Goal: Task Accomplishment & Management: Use online tool/utility

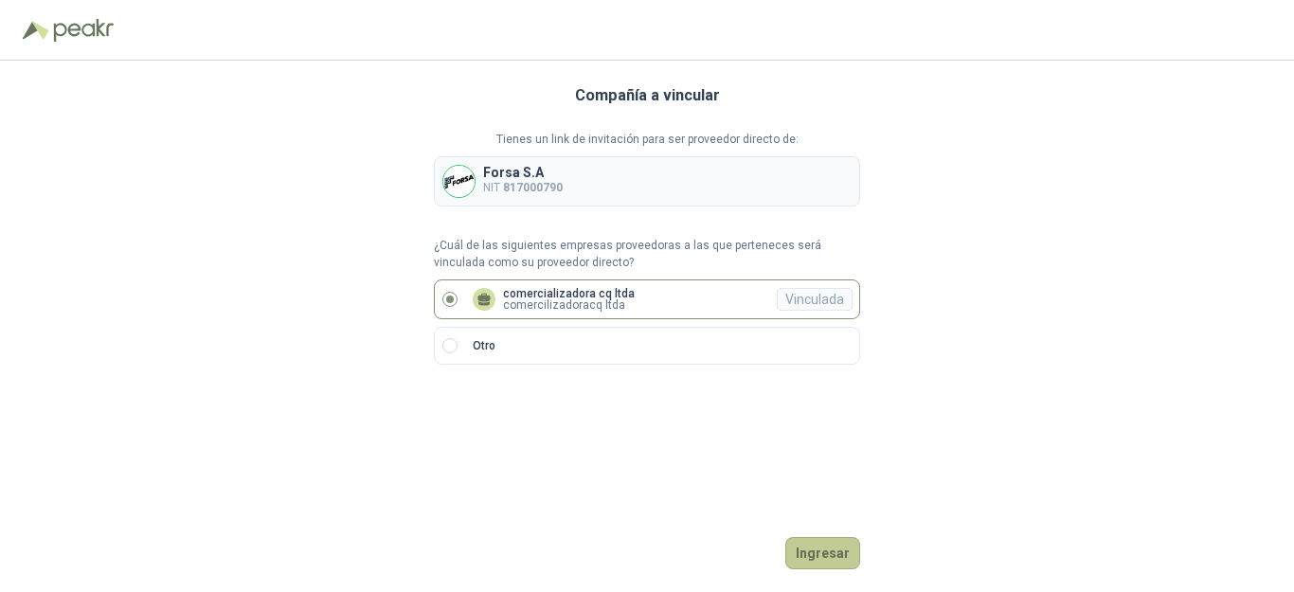
click at [827, 561] on button "Ingresar" at bounding box center [822, 553] width 75 height 32
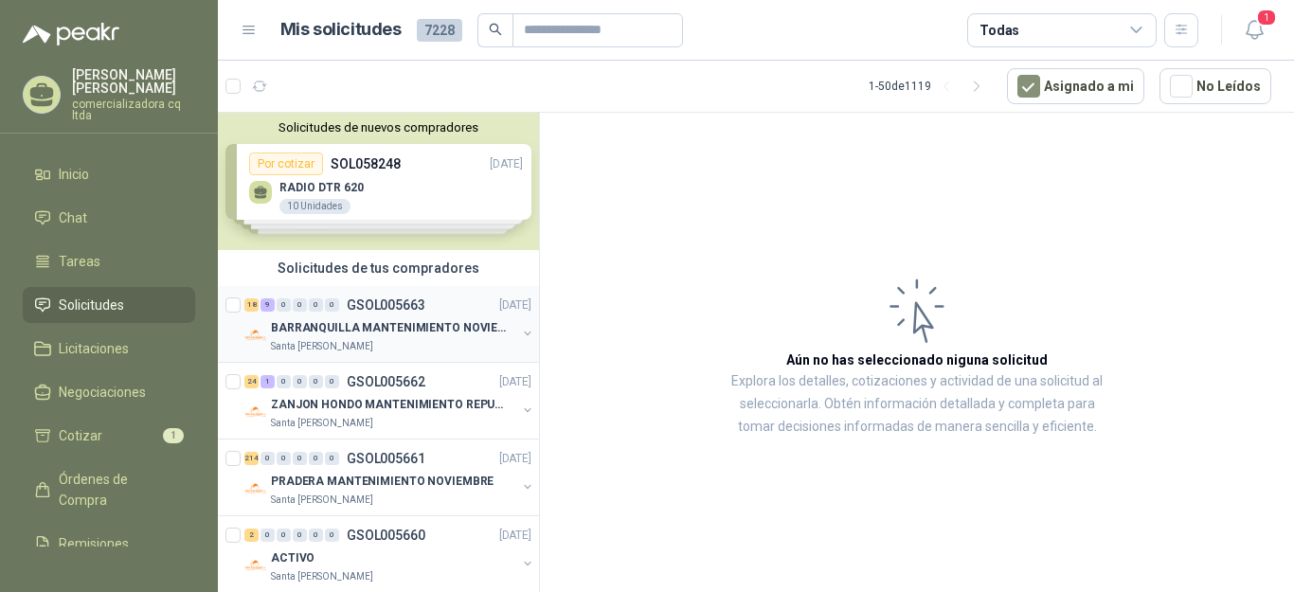
click at [342, 328] on p "BARRANQUILLA MANTENIMIENTO NOVIEMBRE" at bounding box center [389, 328] width 236 height 18
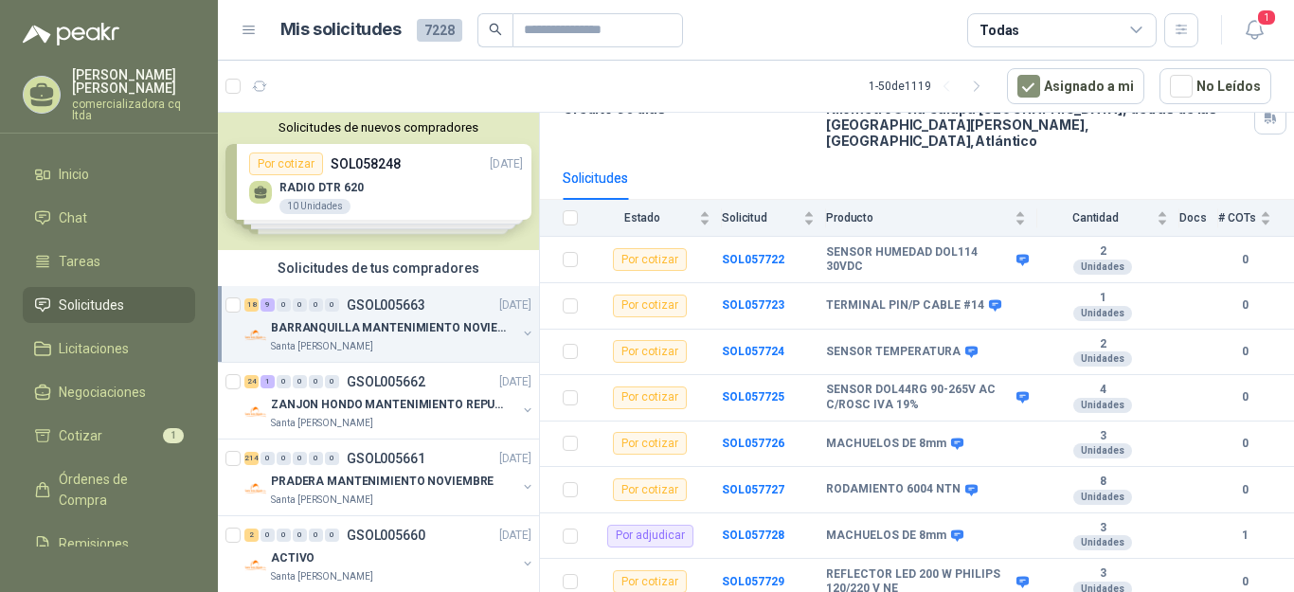
scroll to position [180, 0]
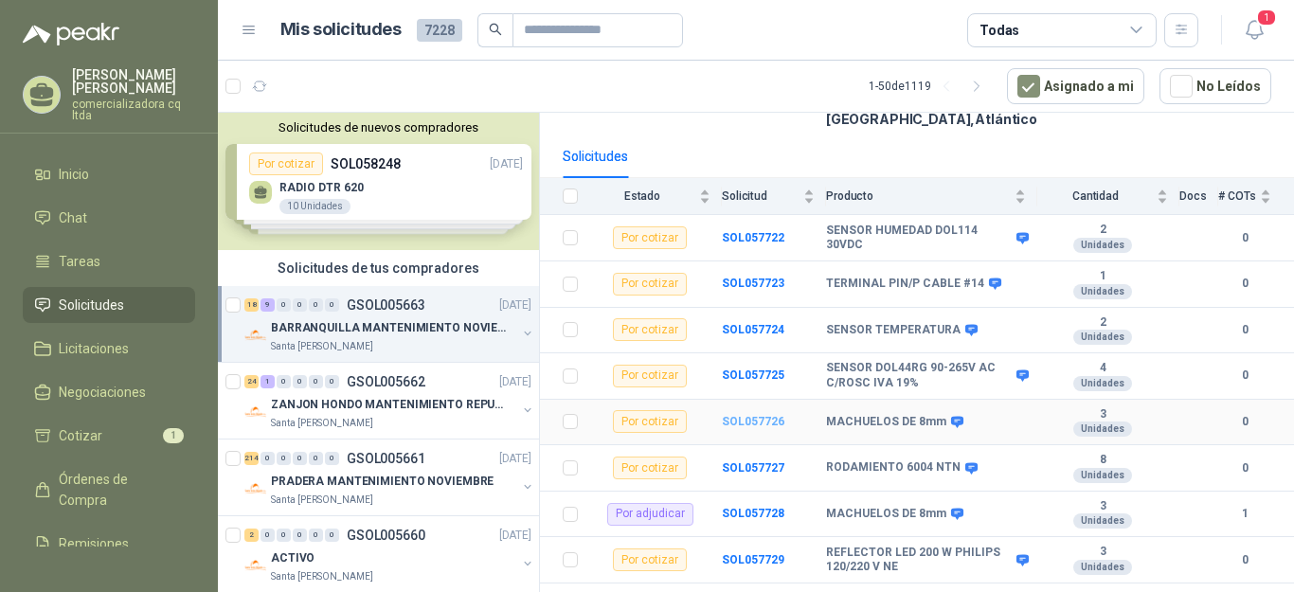
click at [738, 415] on b "SOL057726" at bounding box center [753, 421] width 63 height 13
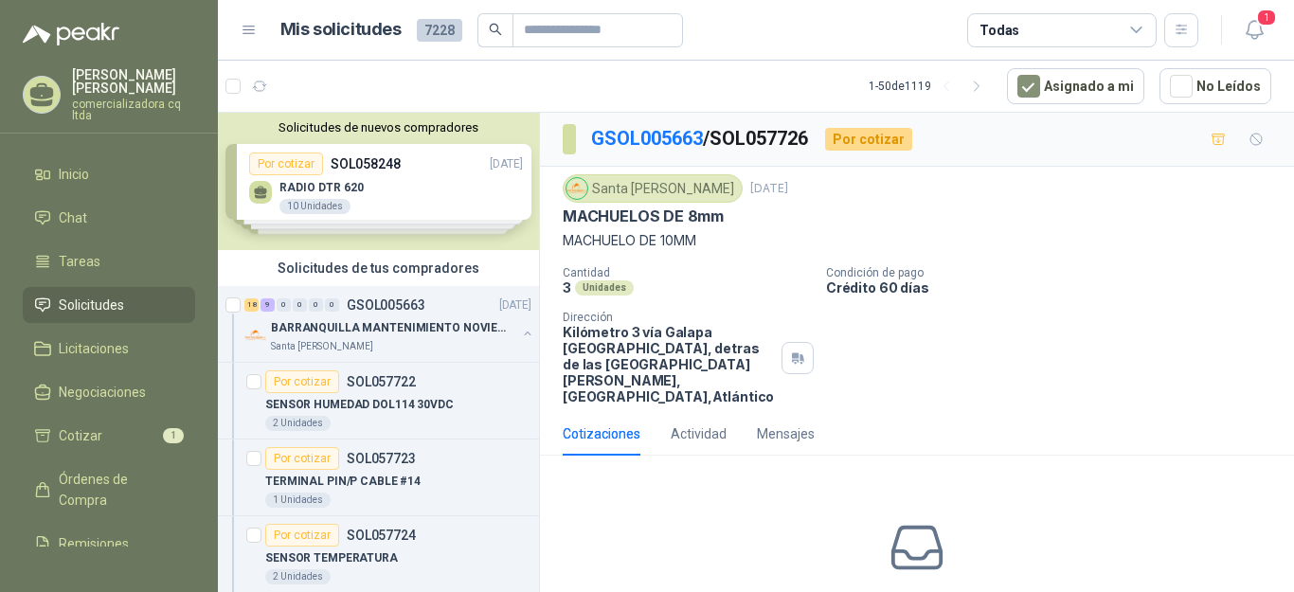
drag, startPoint x: 716, startPoint y: 134, endPoint x: 820, endPoint y: 139, distance: 104.4
click at [820, 139] on div "GSOL005663 / SOL057726 Por cotizar" at bounding box center [738, 139] width 350 height 30
copy p "SOL057726"
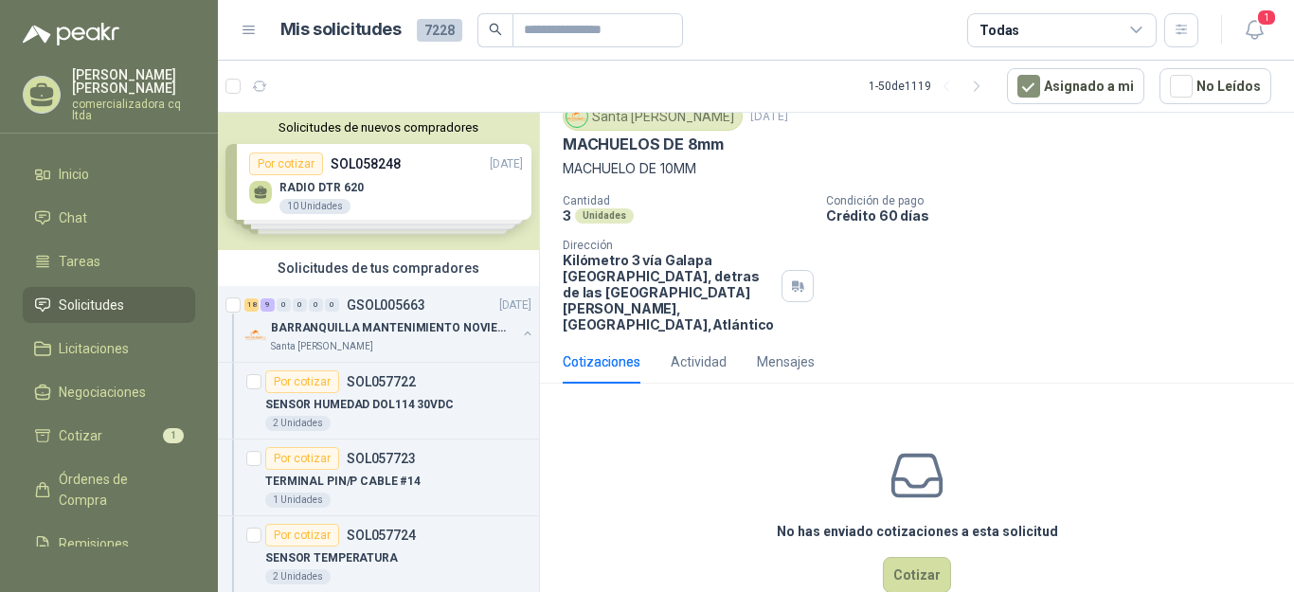
scroll to position [114, 0]
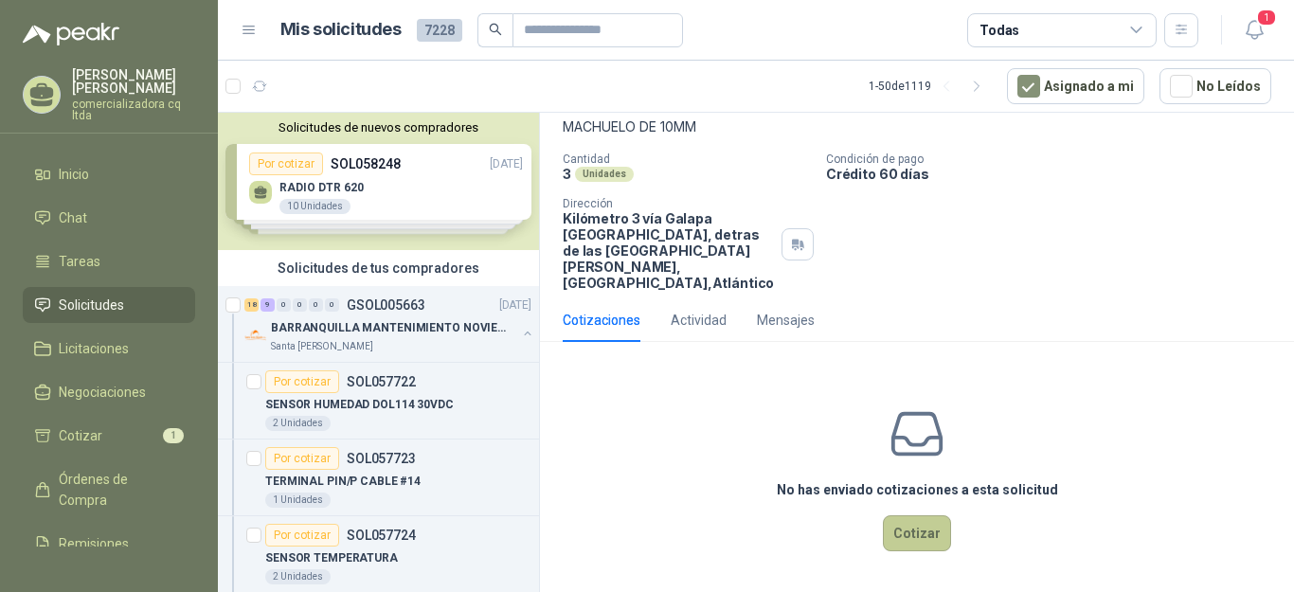
click at [902, 525] on button "Cotizar" at bounding box center [917, 533] width 68 height 36
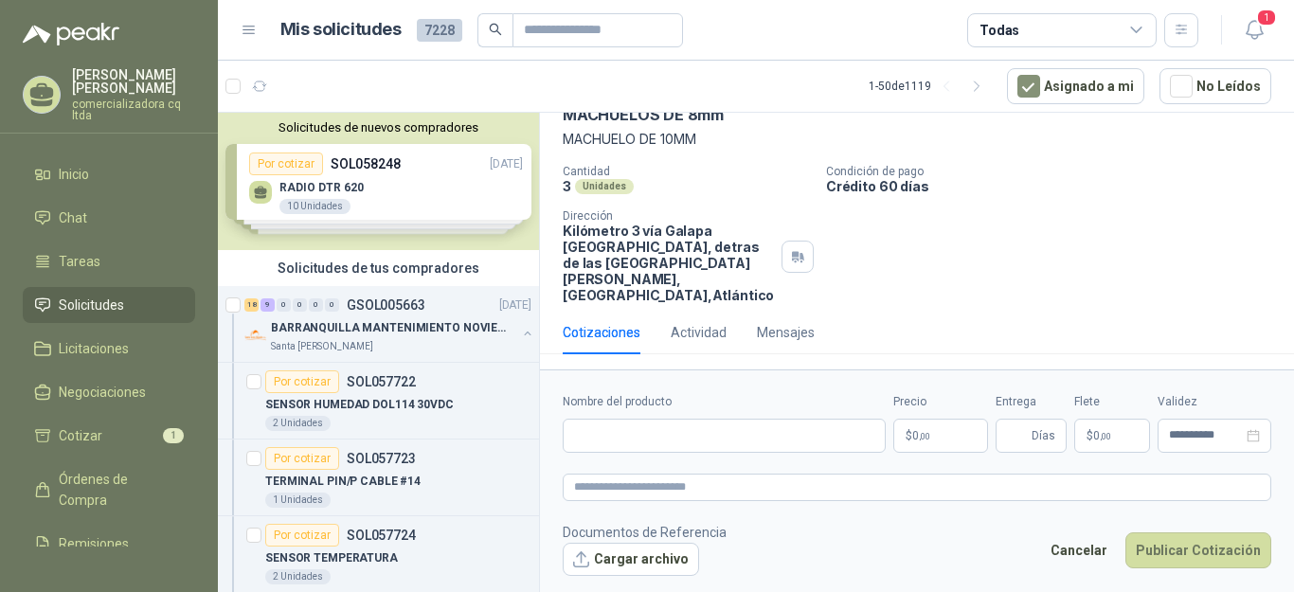
scroll to position [101, 0]
click at [593, 435] on input "Nombre del producto" at bounding box center [724, 436] width 323 height 34
click at [573, 434] on input "**********" at bounding box center [724, 436] width 323 height 34
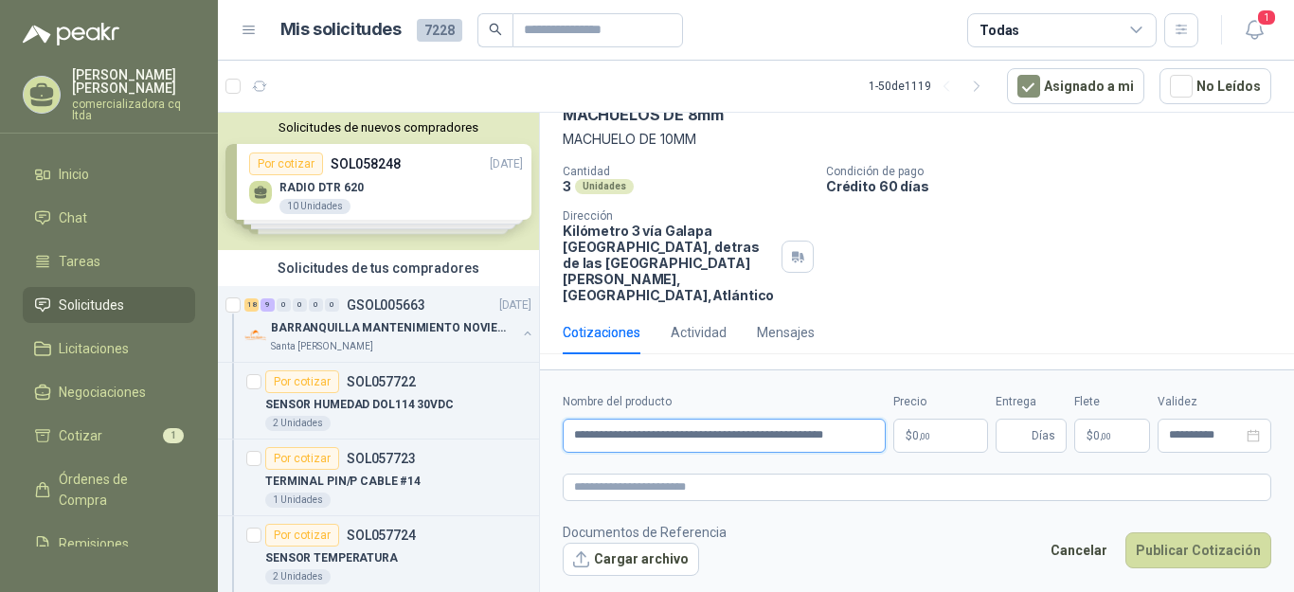
type input "**********"
click at [939, 440] on p "$ 0 ,00" at bounding box center [940, 436] width 95 height 34
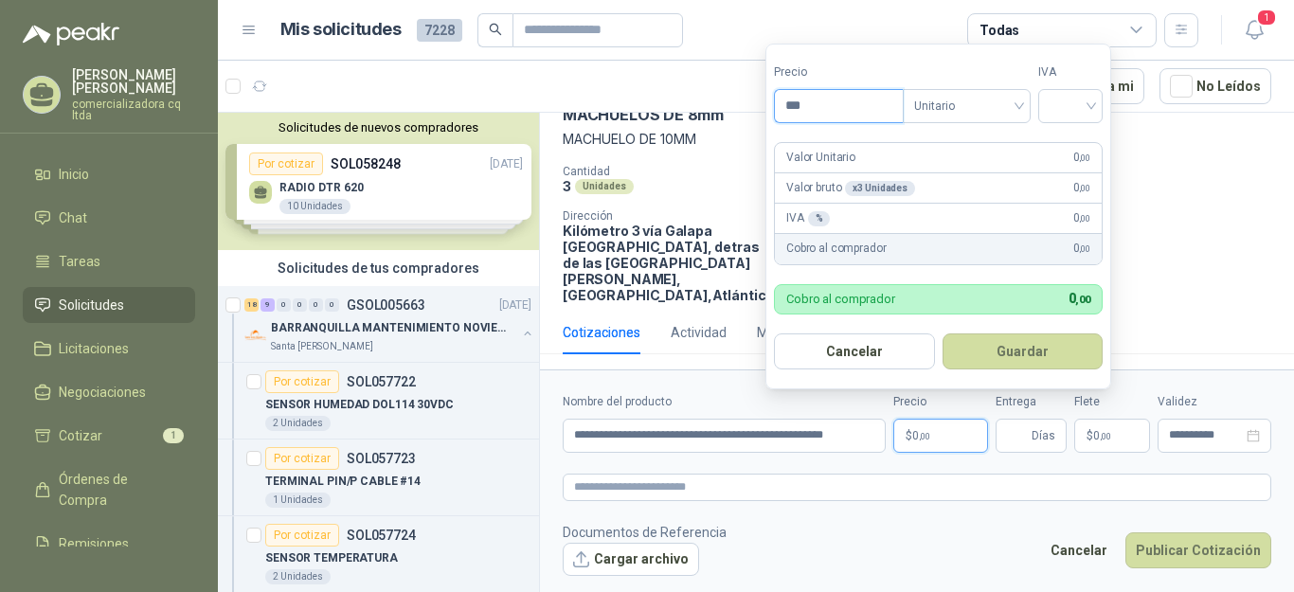
click at [805, 109] on input "***" at bounding box center [839, 106] width 128 height 32
type input "********"
click at [1090, 102] on input "search" at bounding box center [1071, 104] width 42 height 28
click at [1073, 145] on div "19%" at bounding box center [1074, 145] width 35 height 21
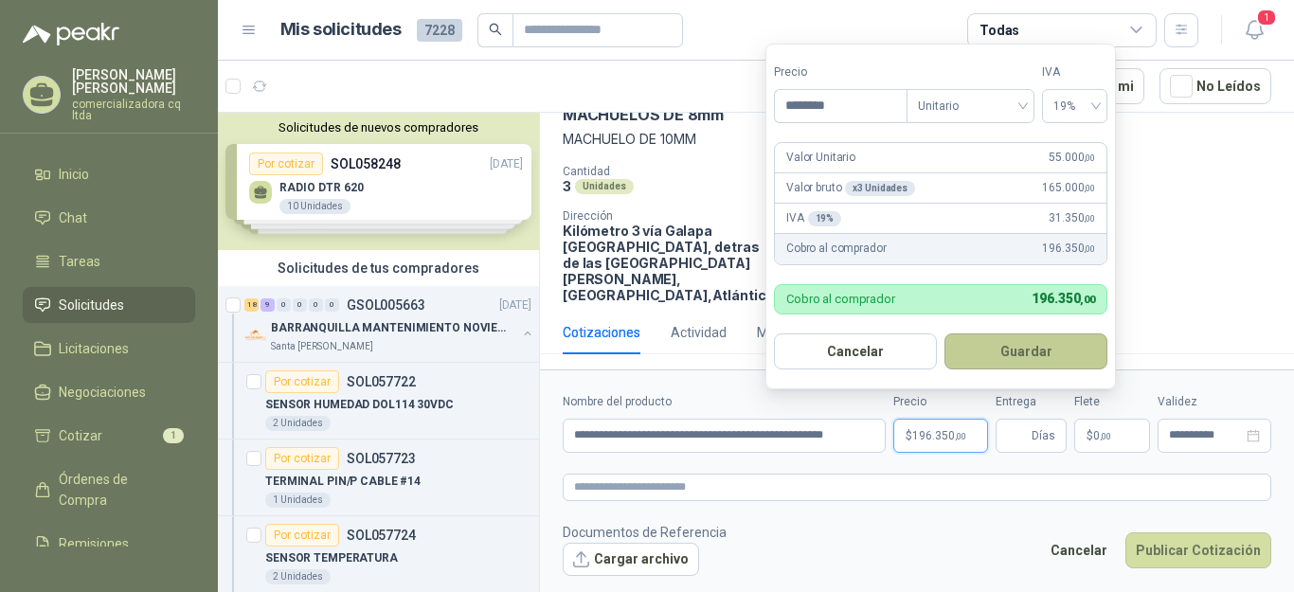
click at [1007, 346] on button "Guardar" at bounding box center [1026, 351] width 163 height 36
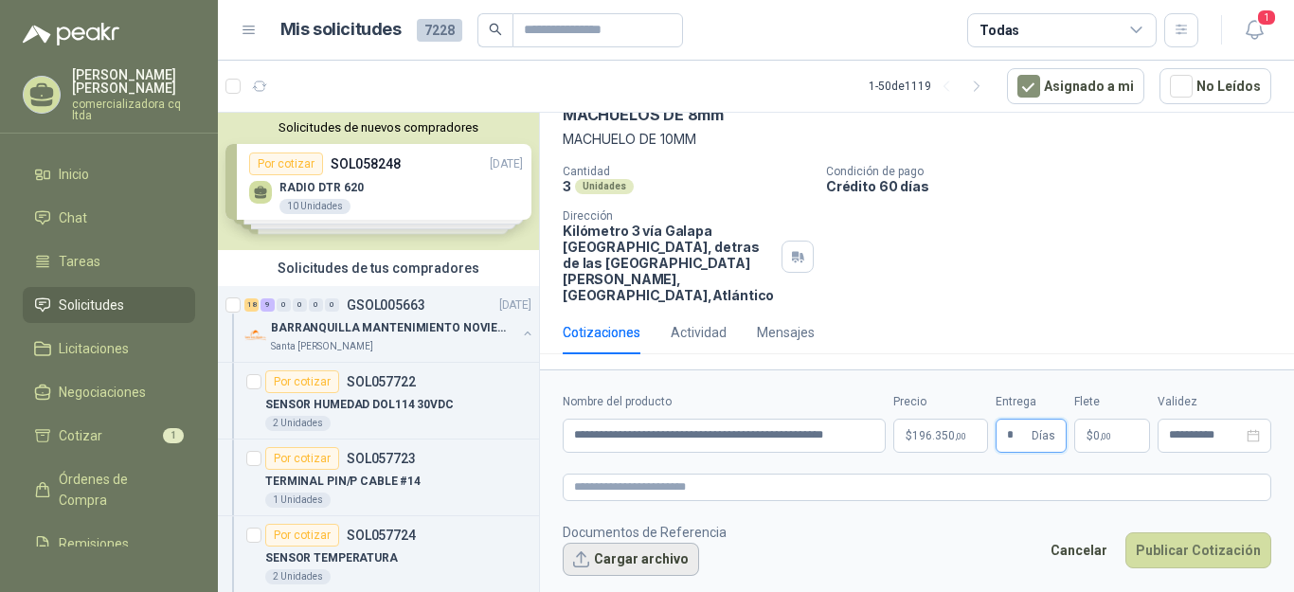
type input "*"
click at [640, 554] on button "Cargar archivo" at bounding box center [631, 560] width 136 height 34
click at [639, 562] on button "Cargar archivo" at bounding box center [631, 560] width 136 height 34
click at [675, 563] on button "Cargar archivo" at bounding box center [631, 560] width 136 height 34
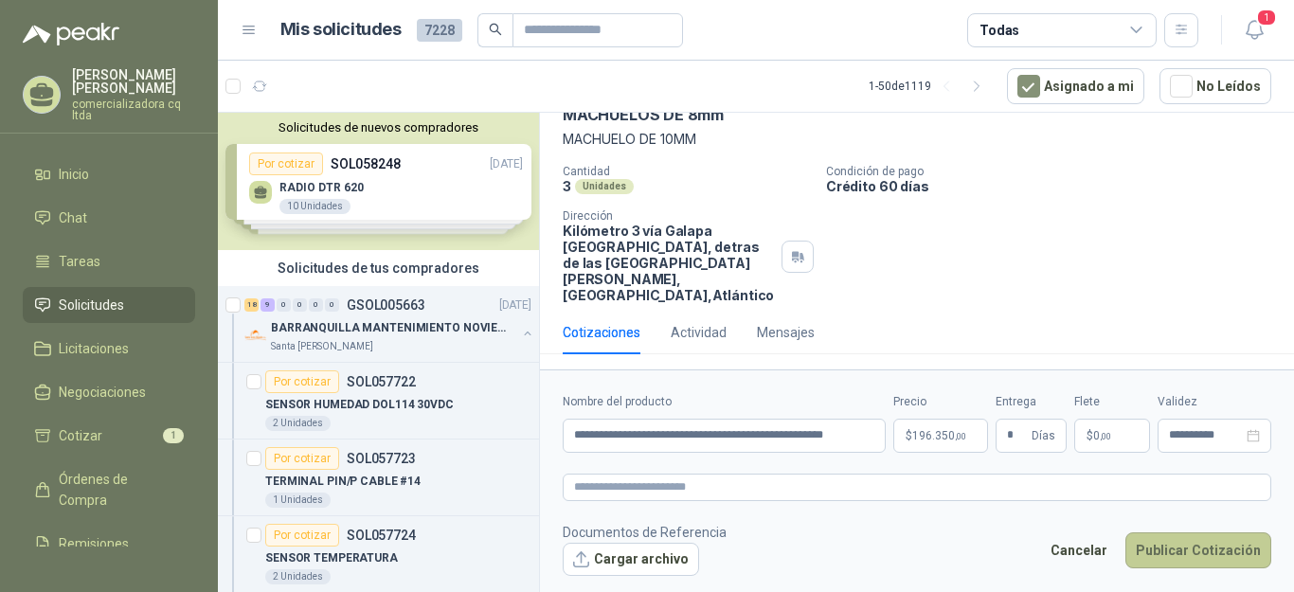
click at [1161, 555] on button "Publicar Cotización" at bounding box center [1198, 550] width 146 height 36
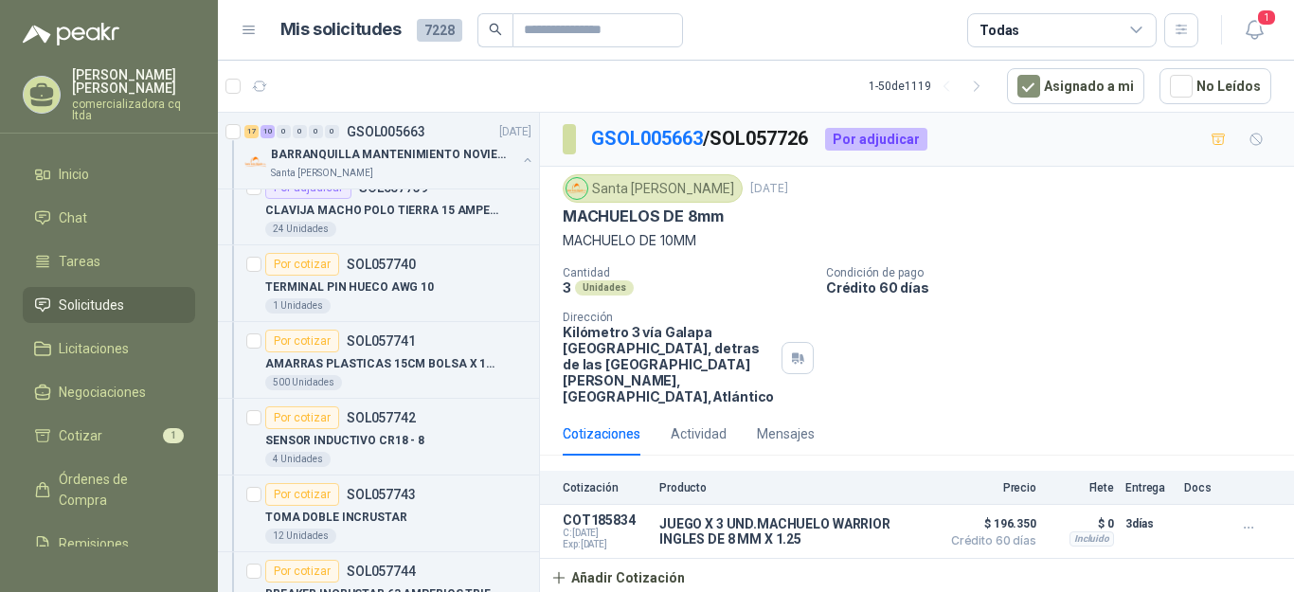
scroll to position [1511, 0]
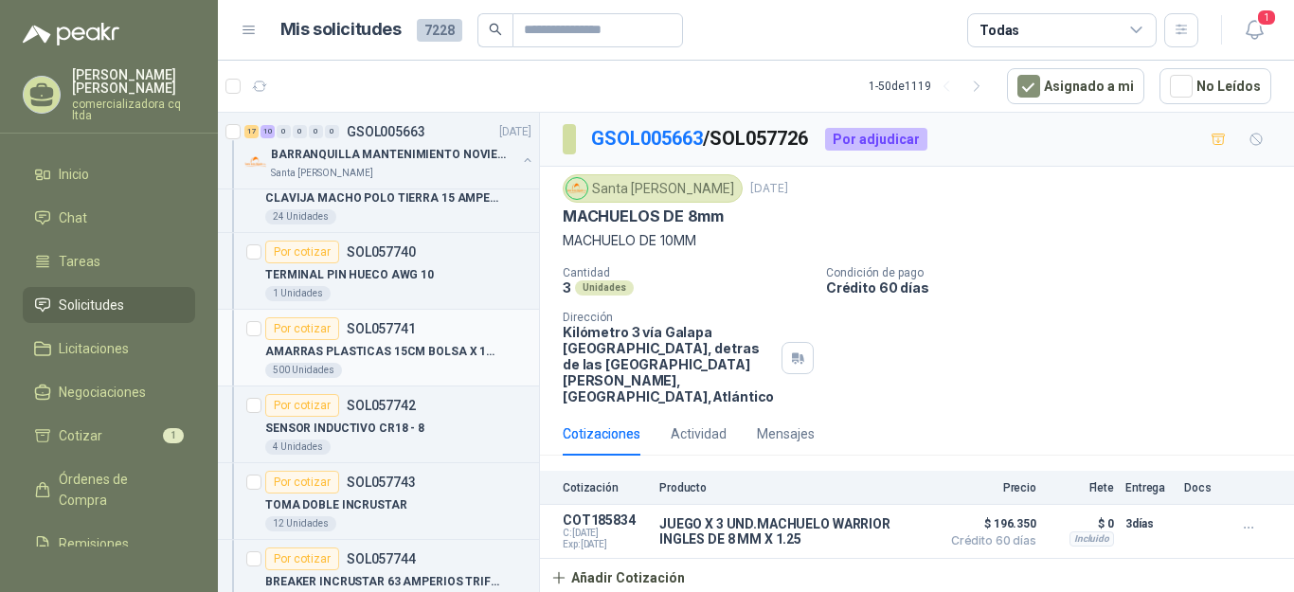
click at [432, 352] on p "AMARRAS PLASTICAS 15CM BOLSA X 100 UND" at bounding box center [383, 352] width 236 height 18
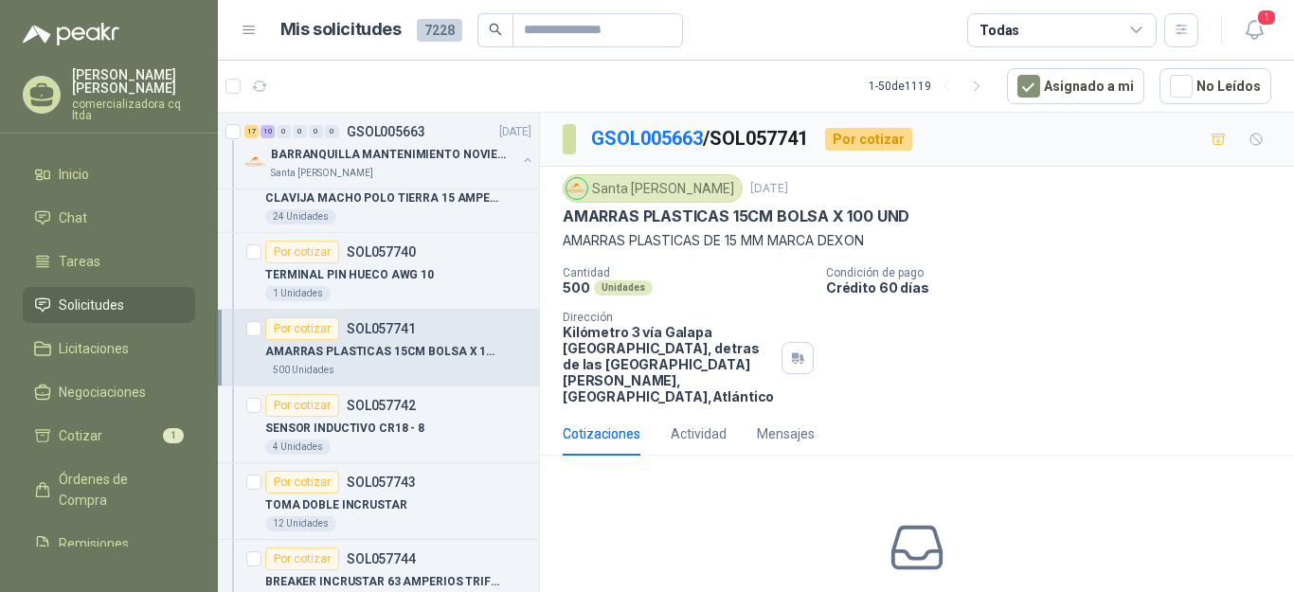
click at [724, 136] on p "GSOL005663 / SOL057741" at bounding box center [700, 138] width 219 height 29
click at [770, 136] on p "GSOL005663 / SOL057741" at bounding box center [700, 138] width 219 height 29
drag, startPoint x: 720, startPoint y: 138, endPoint x: 819, endPoint y: 137, distance: 98.5
click at [810, 137] on p "GSOL005663 / SOL057741" at bounding box center [700, 138] width 219 height 29
copy p "SOL057741"
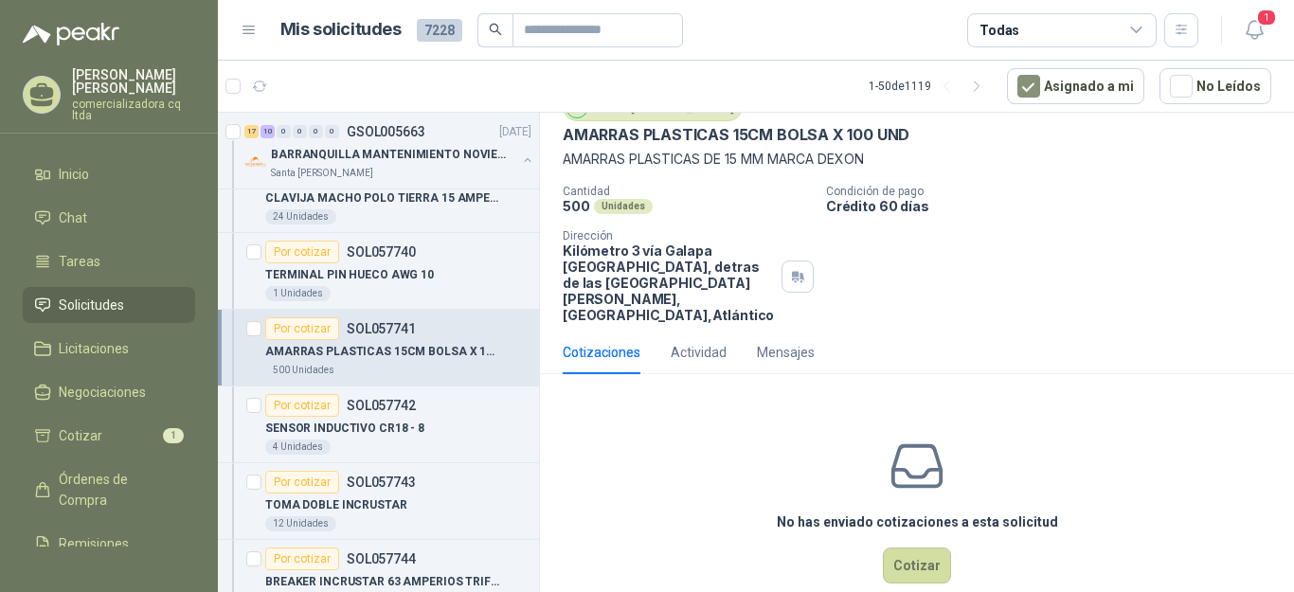
scroll to position [82, 0]
click at [915, 566] on button "Cotizar" at bounding box center [917, 565] width 68 height 36
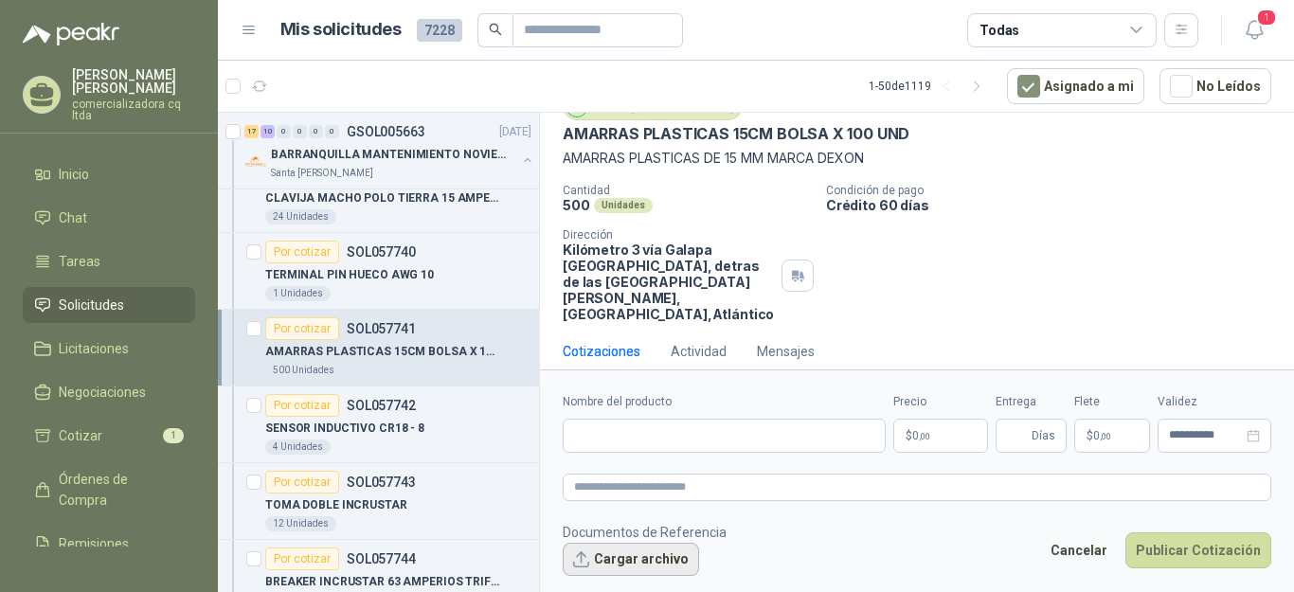
click at [648, 560] on button "Cargar archivo" at bounding box center [631, 560] width 136 height 34
click at [586, 436] on input "Nombre del producto" at bounding box center [724, 436] width 323 height 34
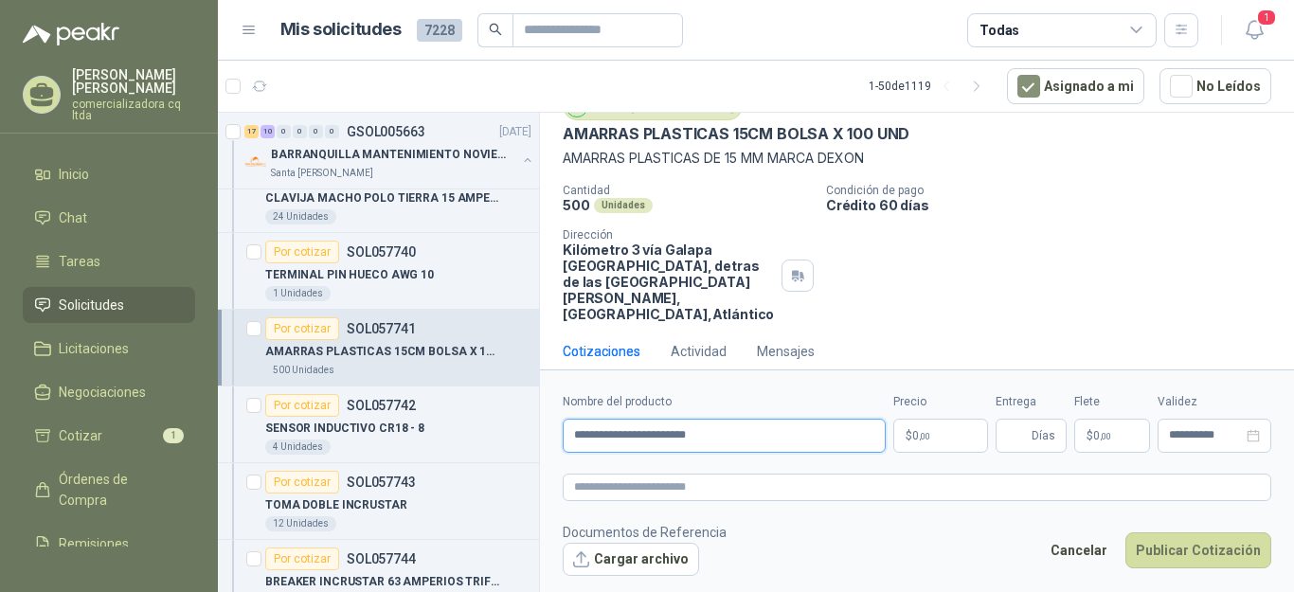
type input "**********"
click at [926, 441] on p "$ 0 ,00" at bounding box center [940, 436] width 95 height 34
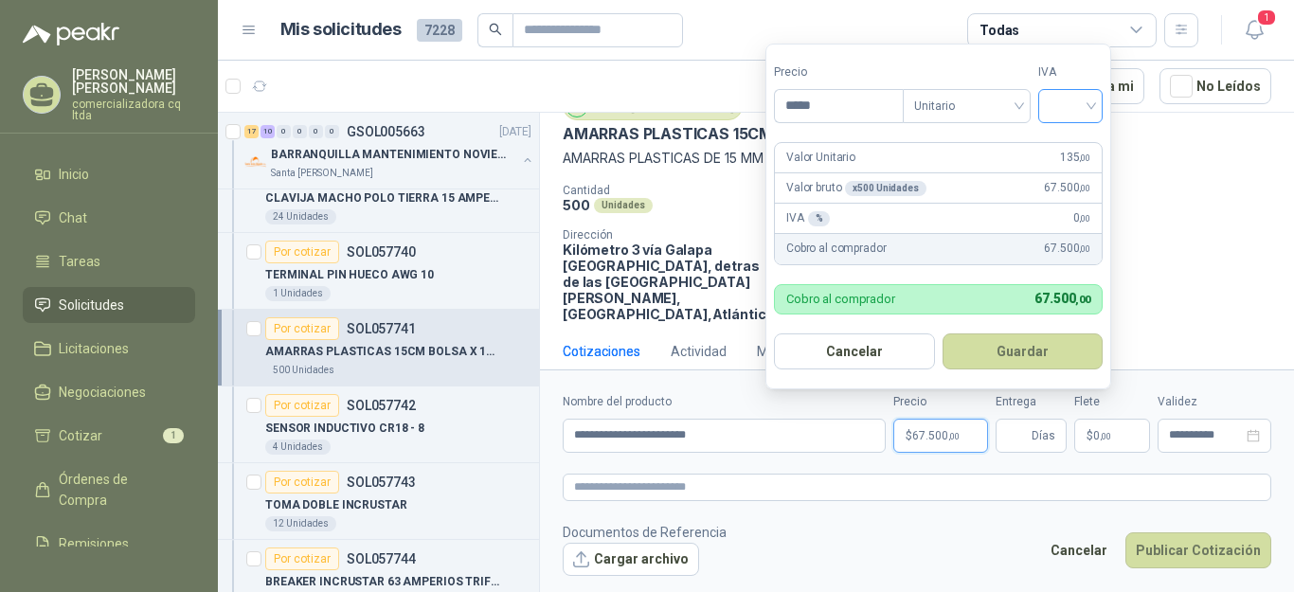
type input "*****"
click at [1091, 110] on input "search" at bounding box center [1071, 104] width 42 height 28
click at [1075, 141] on div "19%" at bounding box center [1074, 145] width 35 height 21
click at [1023, 347] on button "Guardar" at bounding box center [1026, 351] width 163 height 36
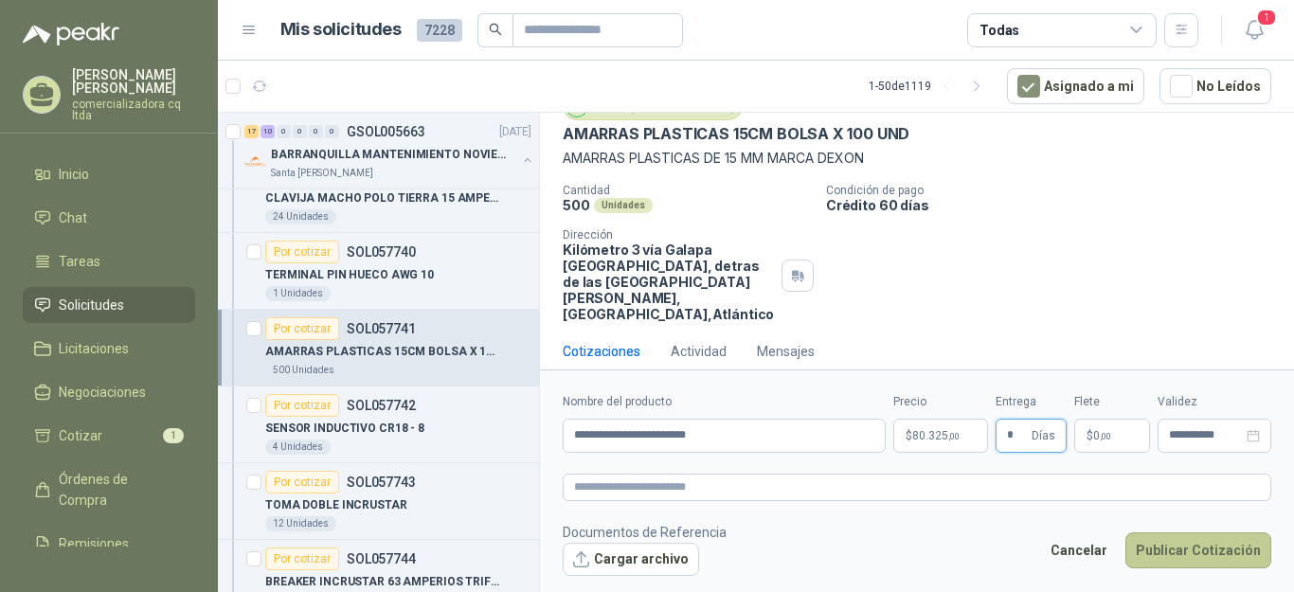
type input "*"
click at [1182, 555] on button "Publicar Cotización" at bounding box center [1198, 550] width 146 height 36
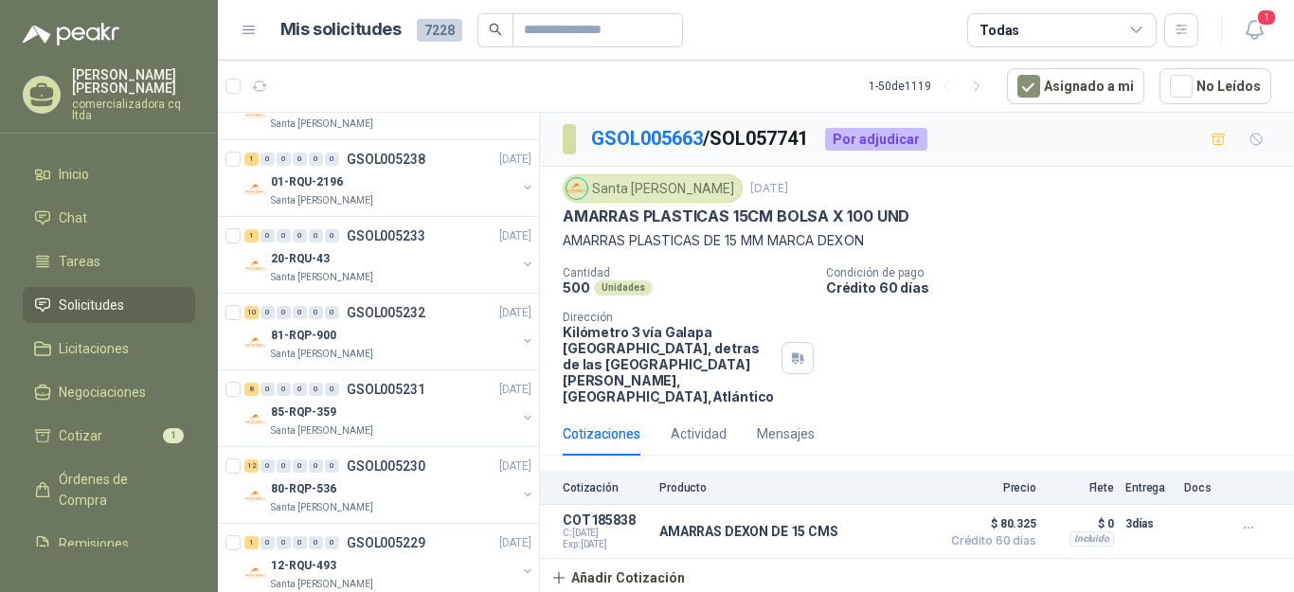
scroll to position [4213, 2]
drag, startPoint x: 522, startPoint y: 456, endPoint x: 526, endPoint y: 418, distance: 38.1
click at [526, 418] on div "Solicitudes de nuevos compradores Por cotizar SOL058248 [DATE] RADIO DTR 620 10…" at bounding box center [379, 356] width 322 height 486
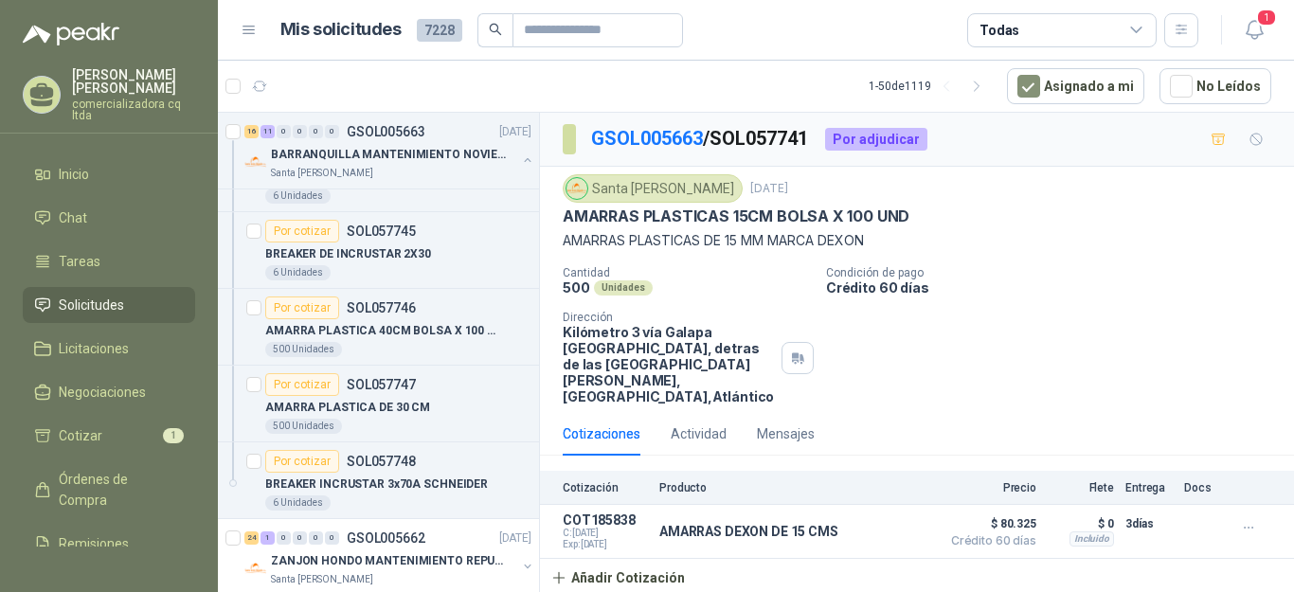
scroll to position [1940, 2]
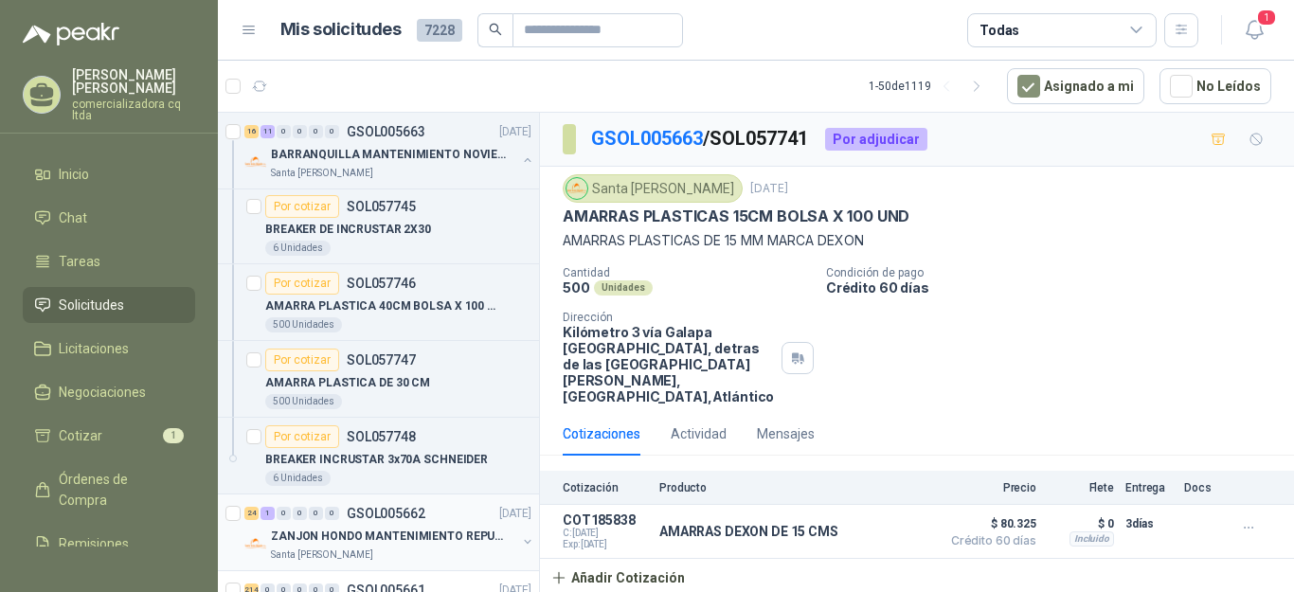
click at [397, 532] on p "ZANJON HONDO MANTENIMIENTO REPUESTOS" at bounding box center [389, 537] width 236 height 18
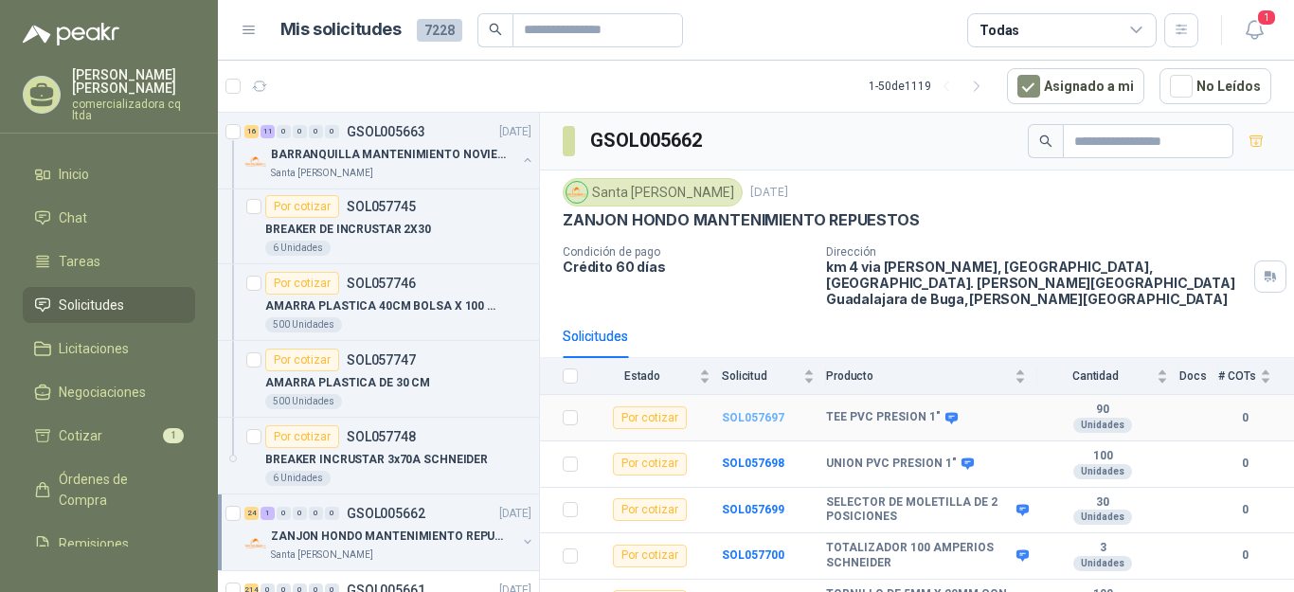
click at [757, 411] on b "SOL057697" at bounding box center [753, 417] width 63 height 13
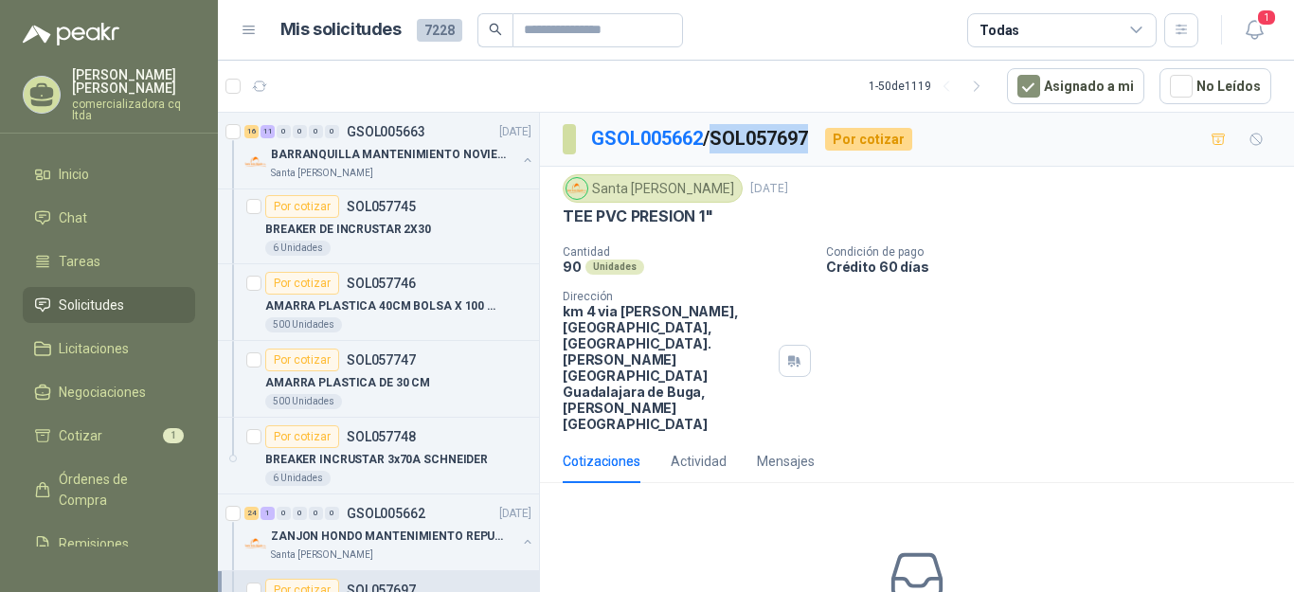
drag, startPoint x: 721, startPoint y: 136, endPoint x: 825, endPoint y: 137, distance: 104.2
click at [825, 137] on div "GSOL005662 / SOL057697 Por cotizar" at bounding box center [738, 139] width 350 height 30
copy p "SOL057697"
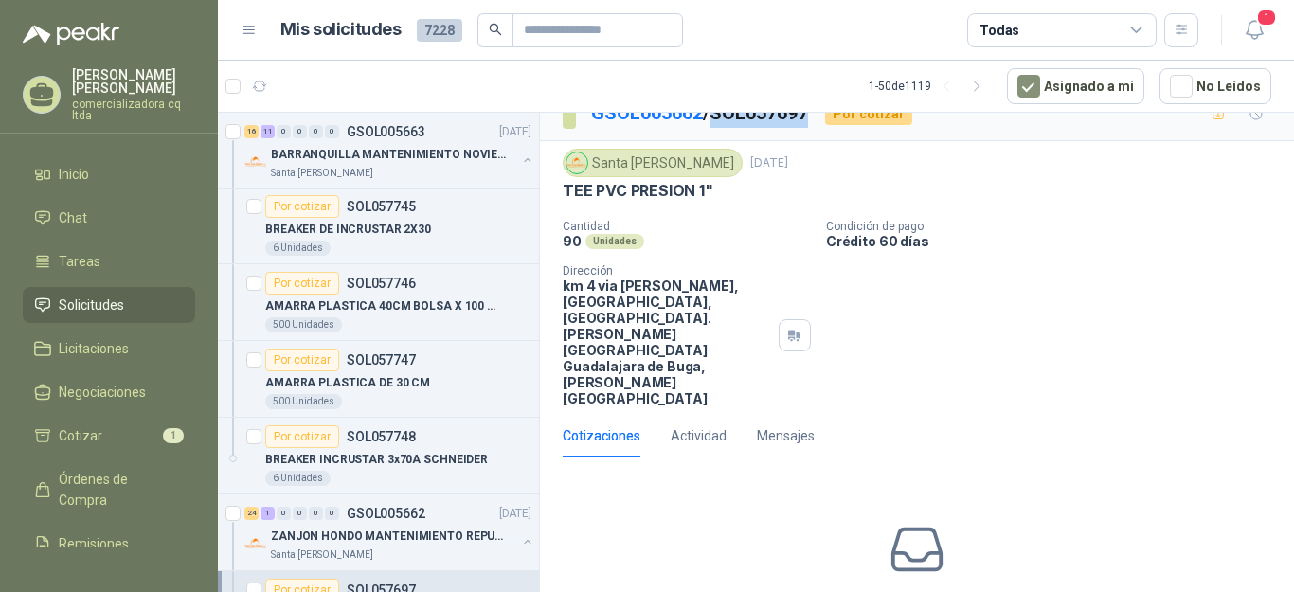
scroll to position [77, 0]
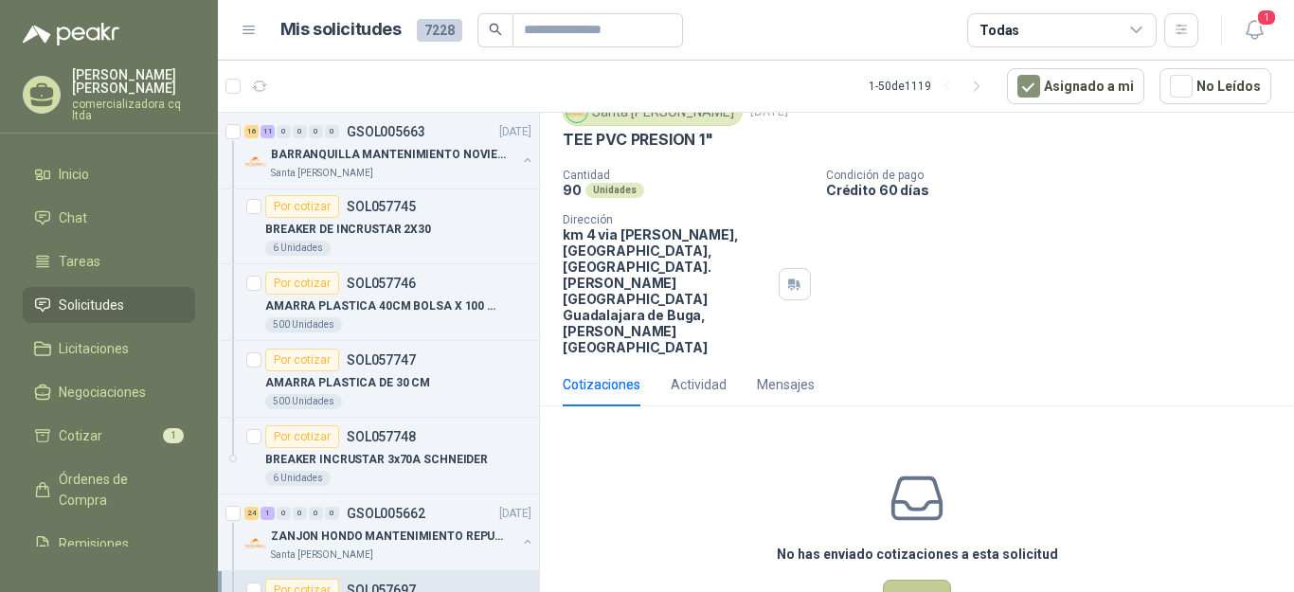
click at [914, 580] on button "Cotizar" at bounding box center [917, 598] width 68 height 36
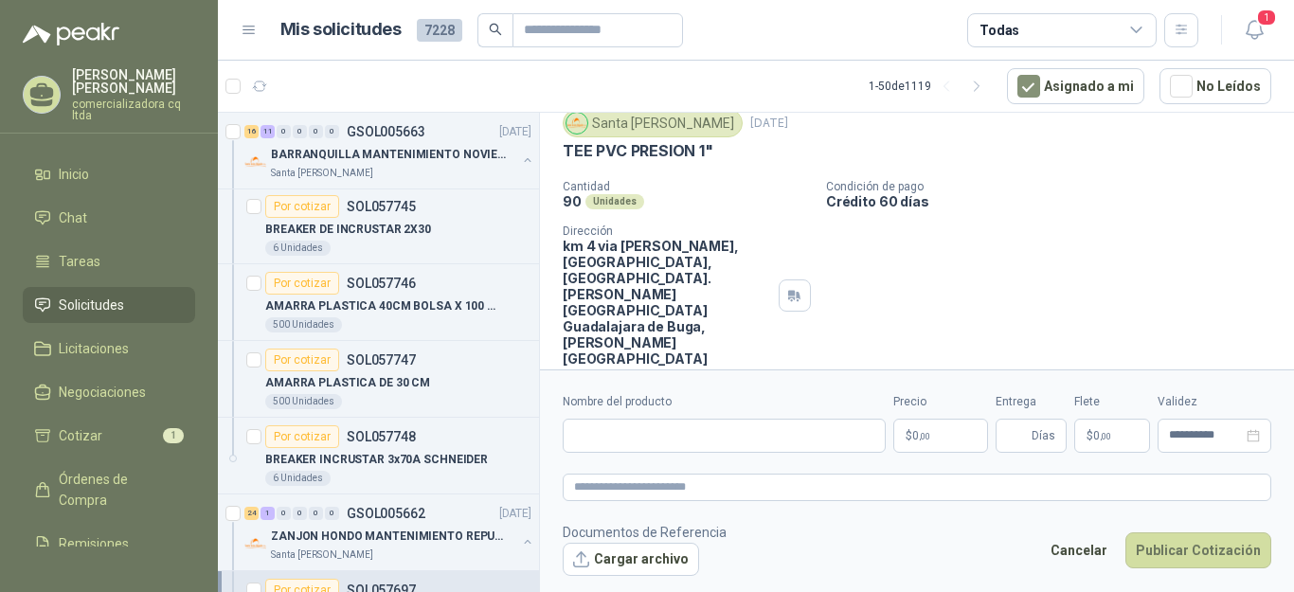
scroll to position [64, 0]
click at [618, 442] on input "Nombre del producto" at bounding box center [724, 436] width 323 height 34
type input "**********"
click at [961, 442] on p "$ 0 ,00" at bounding box center [940, 436] width 95 height 34
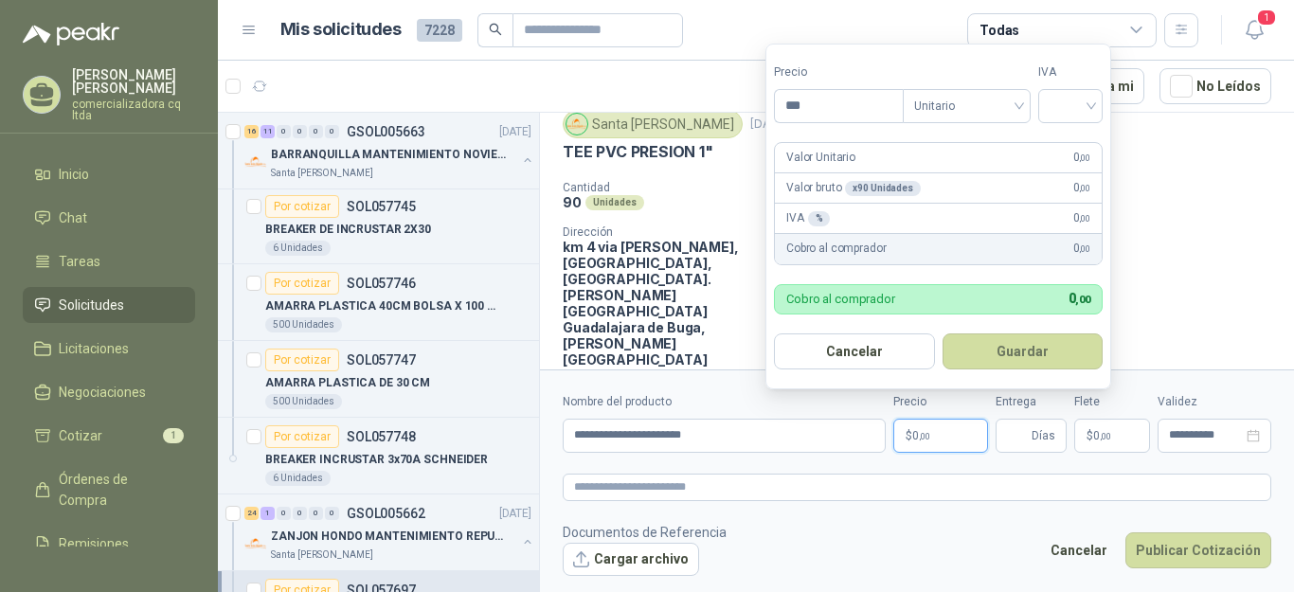
click at [961, 442] on p "$ 0 ,00" at bounding box center [940, 436] width 95 height 34
click at [823, 114] on input "***" at bounding box center [839, 106] width 128 height 32
type input "*******"
click at [1091, 107] on input "search" at bounding box center [1071, 104] width 42 height 28
click at [1081, 140] on div "19%" at bounding box center [1074, 145] width 35 height 21
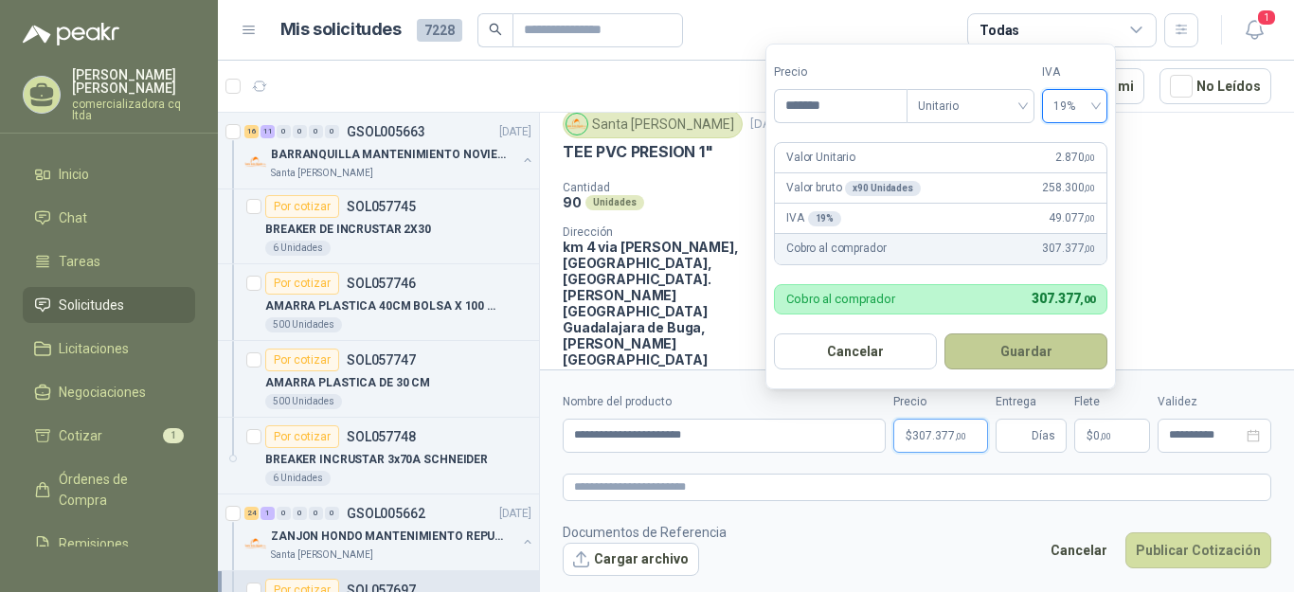
click at [1048, 349] on button "Guardar" at bounding box center [1026, 351] width 163 height 36
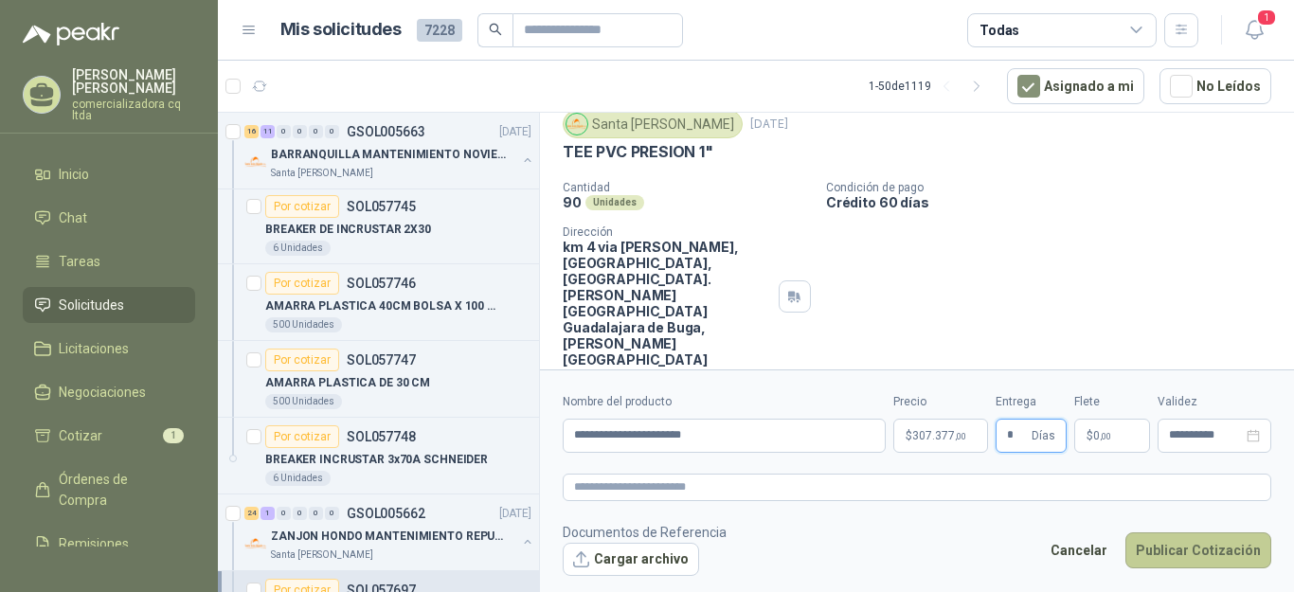
type input "*"
click at [1197, 555] on button "Publicar Cotización" at bounding box center [1198, 550] width 146 height 36
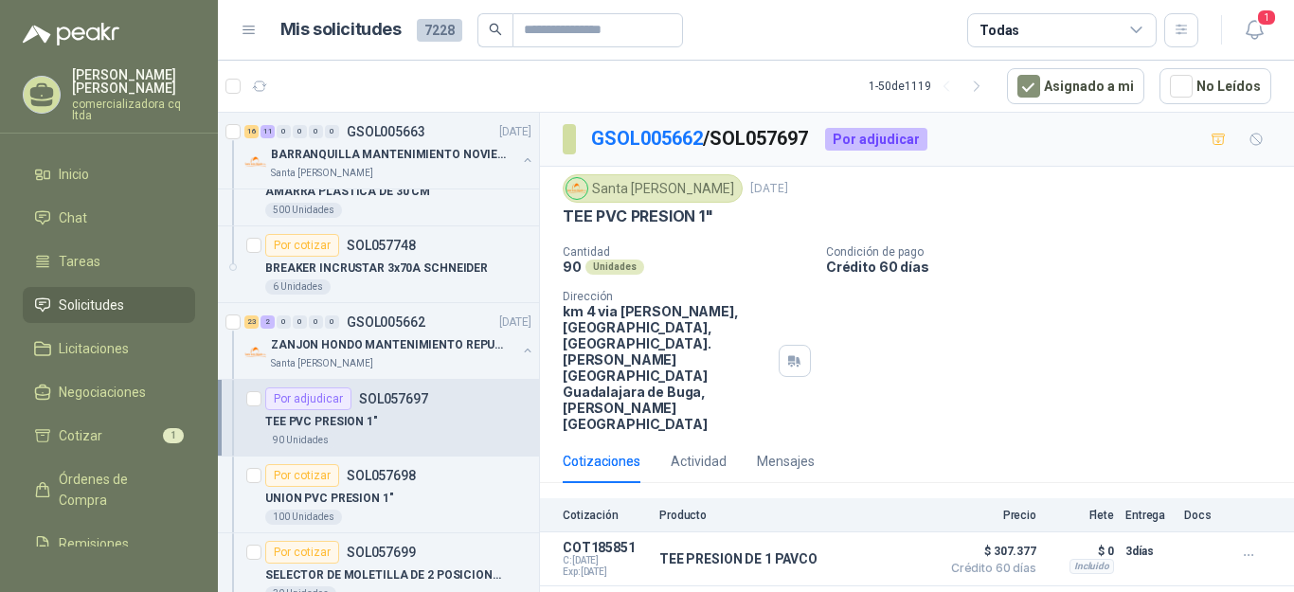
scroll to position [2148, 2]
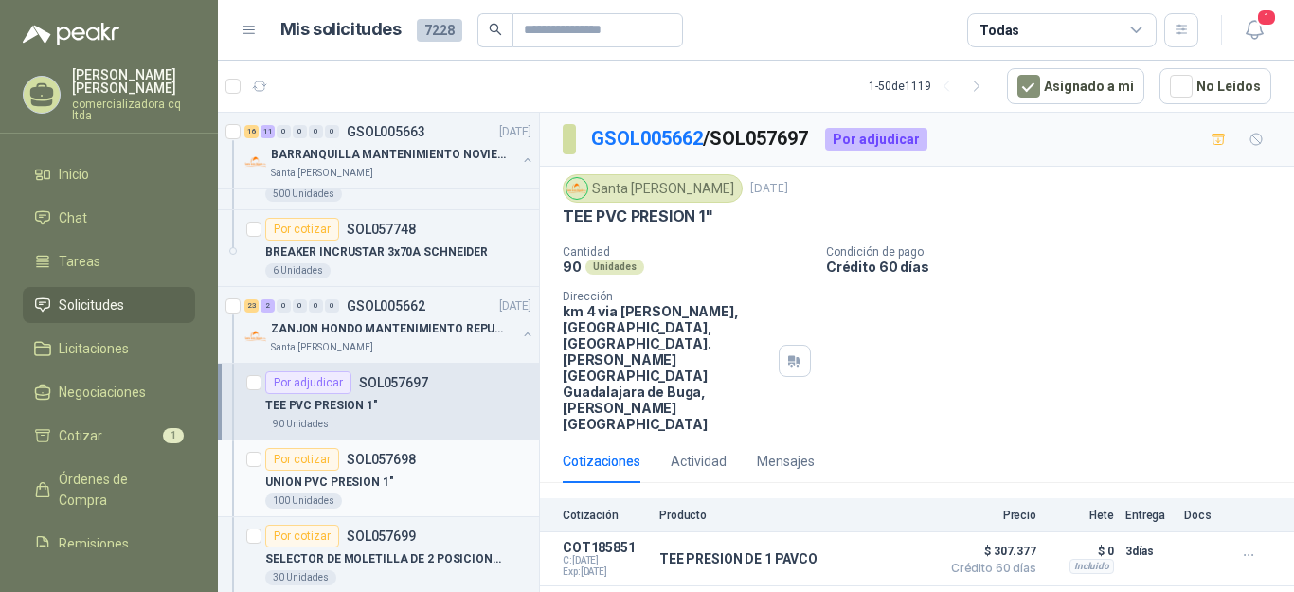
click at [360, 481] on p "UNION PVC PRESION 1"" at bounding box center [329, 483] width 129 height 18
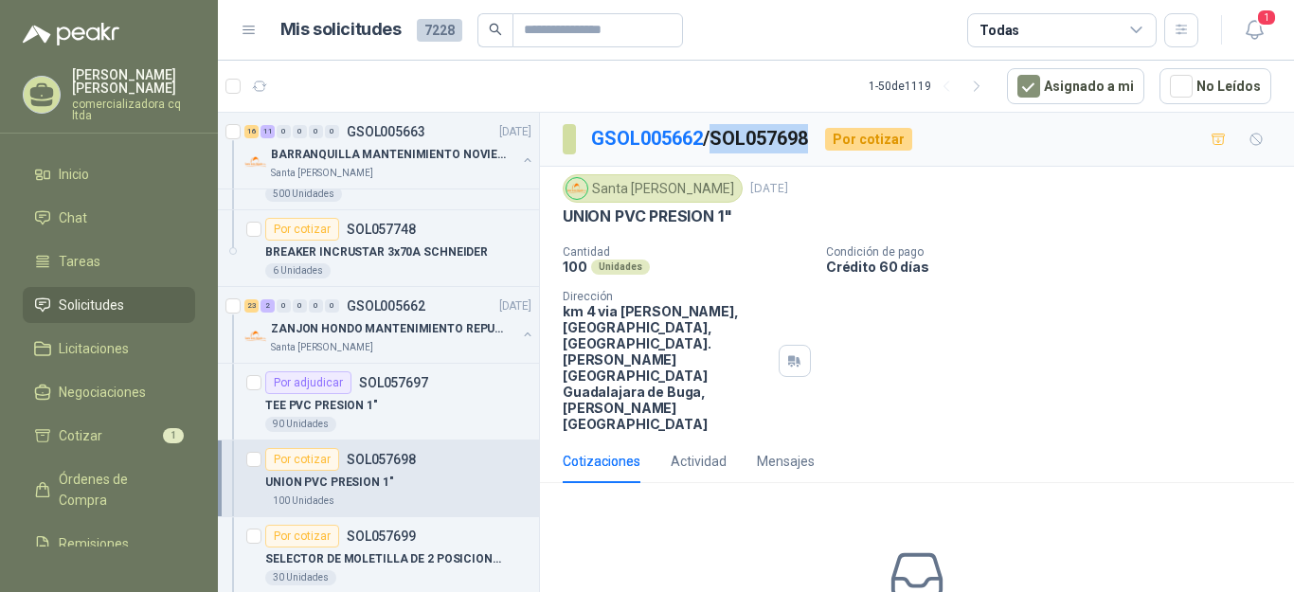
drag, startPoint x: 719, startPoint y: 136, endPoint x: 815, endPoint y: 136, distance: 95.7
click at [810, 136] on p "GSOL005662 / SOL057698" at bounding box center [700, 138] width 219 height 29
copy p "SOL057698"
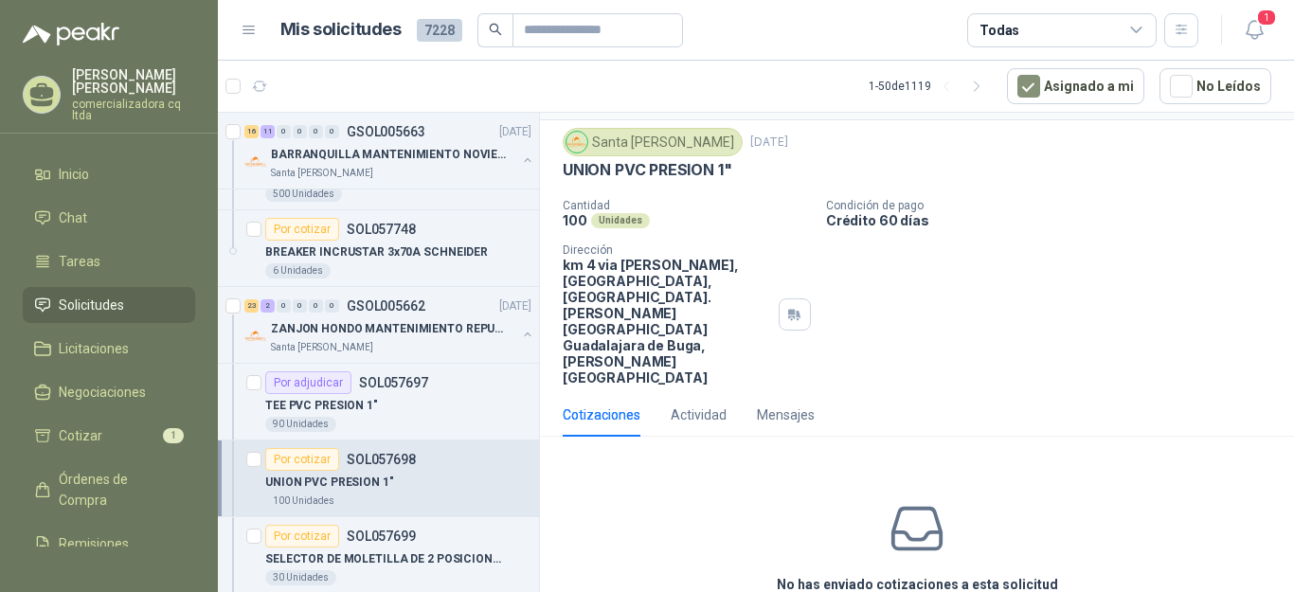
scroll to position [77, 0]
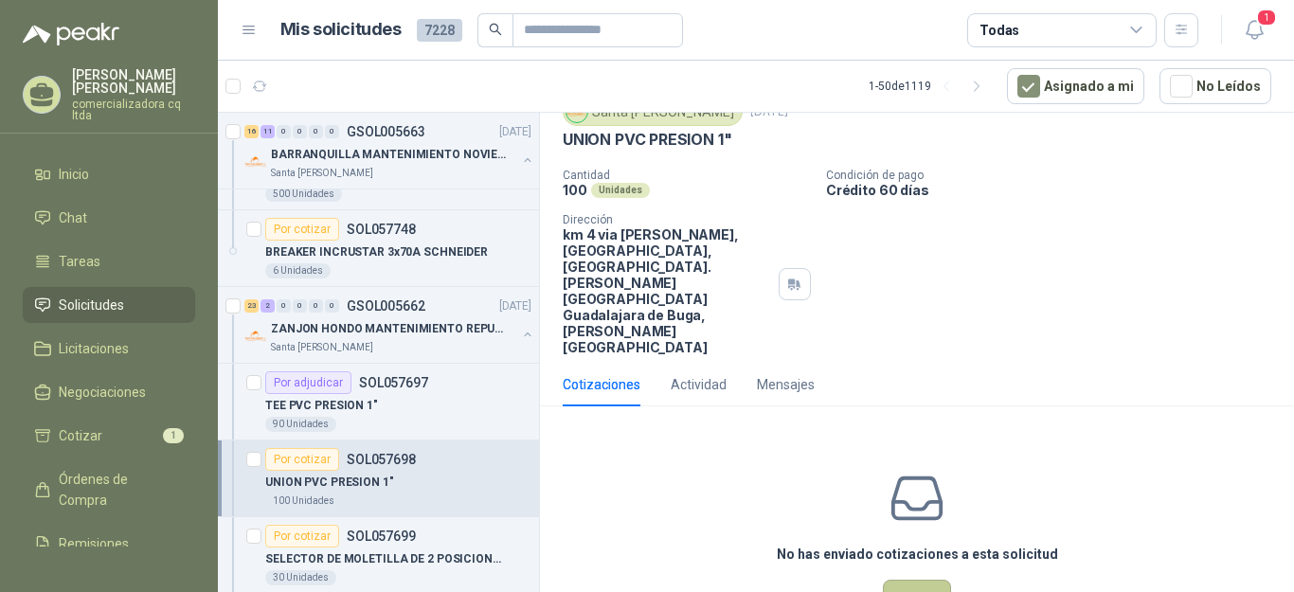
click at [926, 580] on button "Cotizar" at bounding box center [917, 598] width 68 height 36
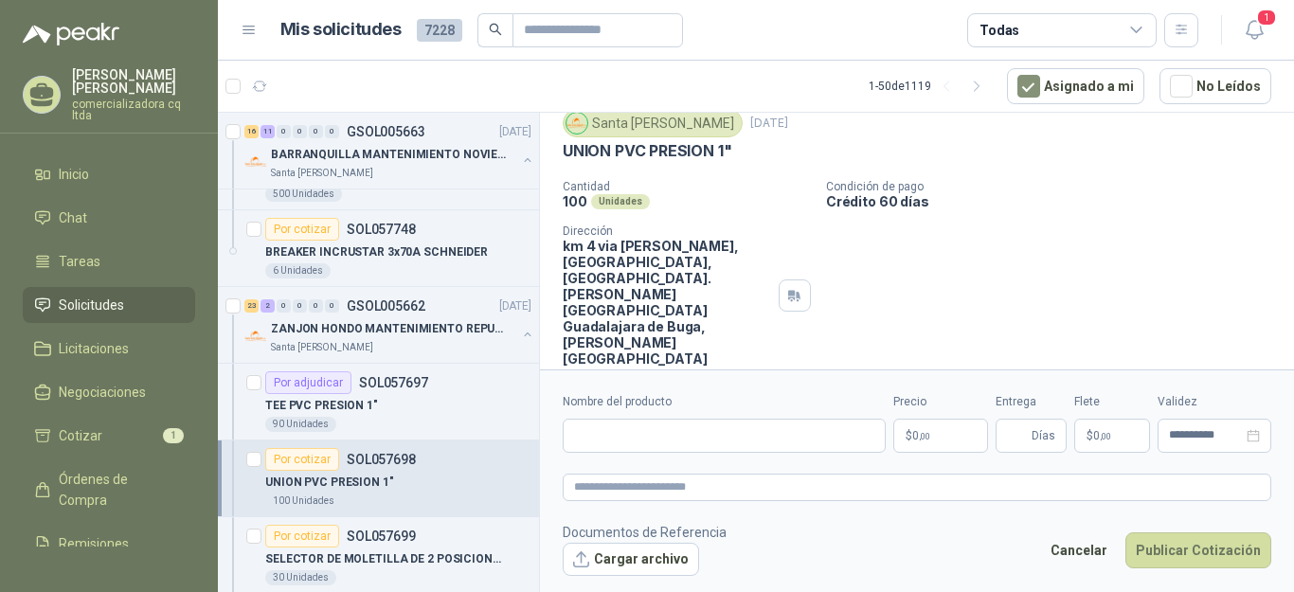
scroll to position [64, 0]
click at [648, 565] on button "Cargar archivo" at bounding box center [631, 560] width 136 height 34
click at [597, 440] on input "Nombre del producto" at bounding box center [724, 436] width 323 height 34
type input "**********"
click at [922, 430] on span "0 ,00" at bounding box center [921, 435] width 18 height 11
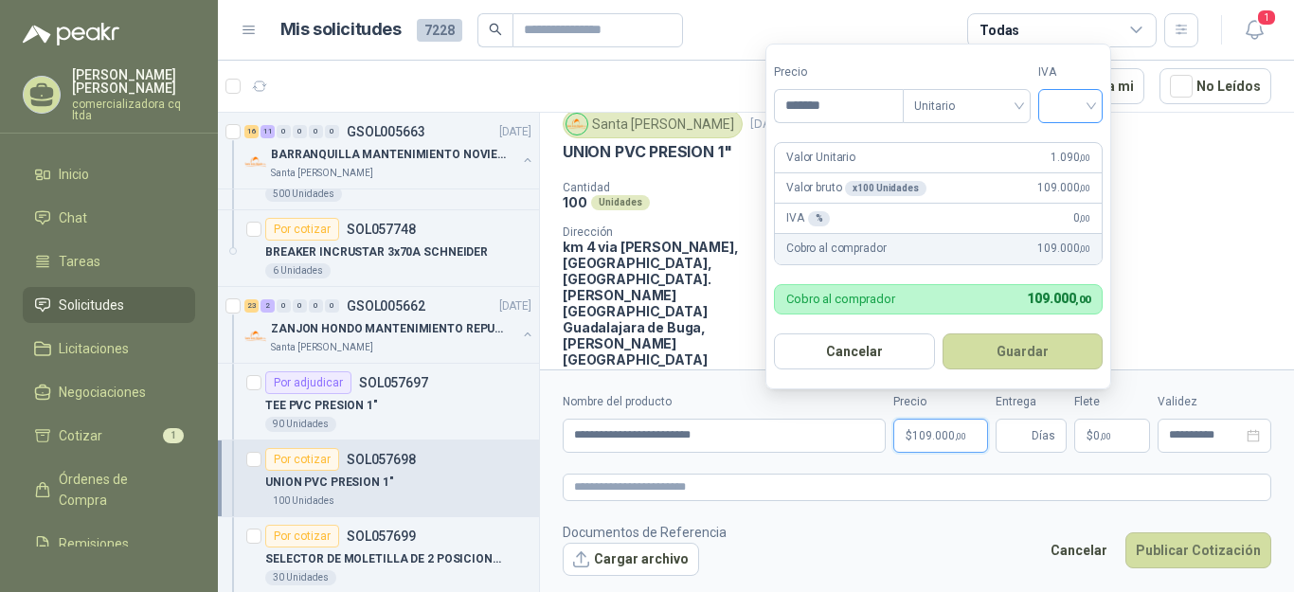
type input "*******"
click at [1089, 108] on input "search" at bounding box center [1071, 104] width 42 height 28
click at [1073, 143] on div "19%" at bounding box center [1074, 145] width 35 height 21
click at [1035, 346] on button "Guardar" at bounding box center [1026, 351] width 163 height 36
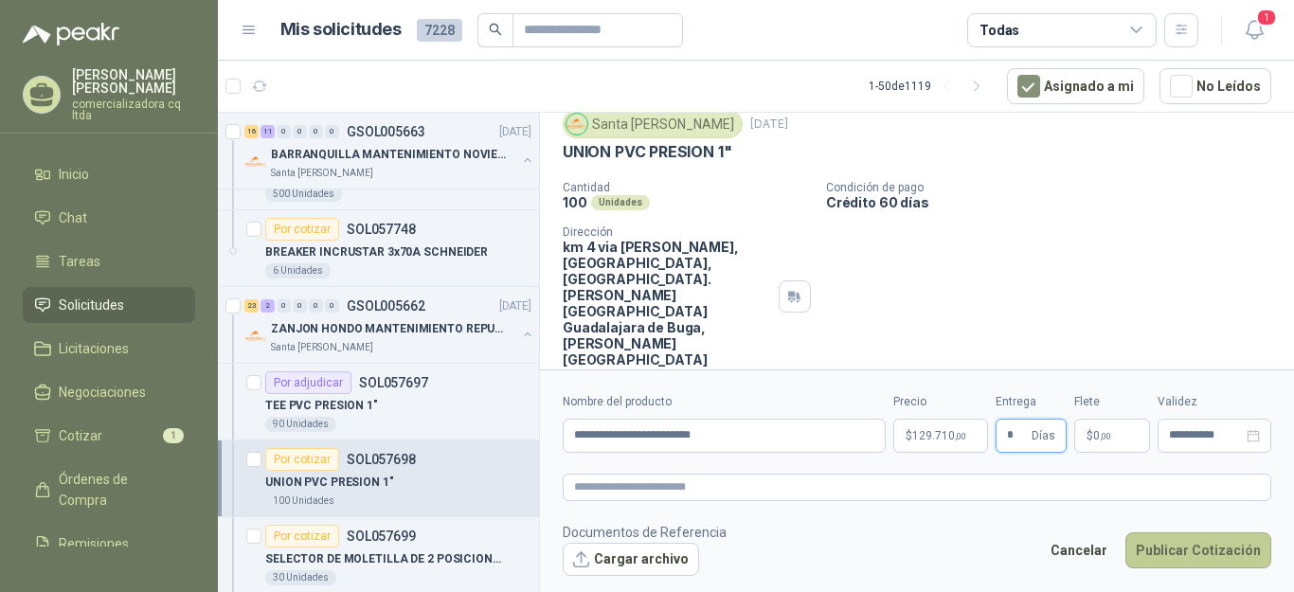
type input "*"
click at [1222, 554] on button "Publicar Cotización" at bounding box center [1198, 550] width 146 height 36
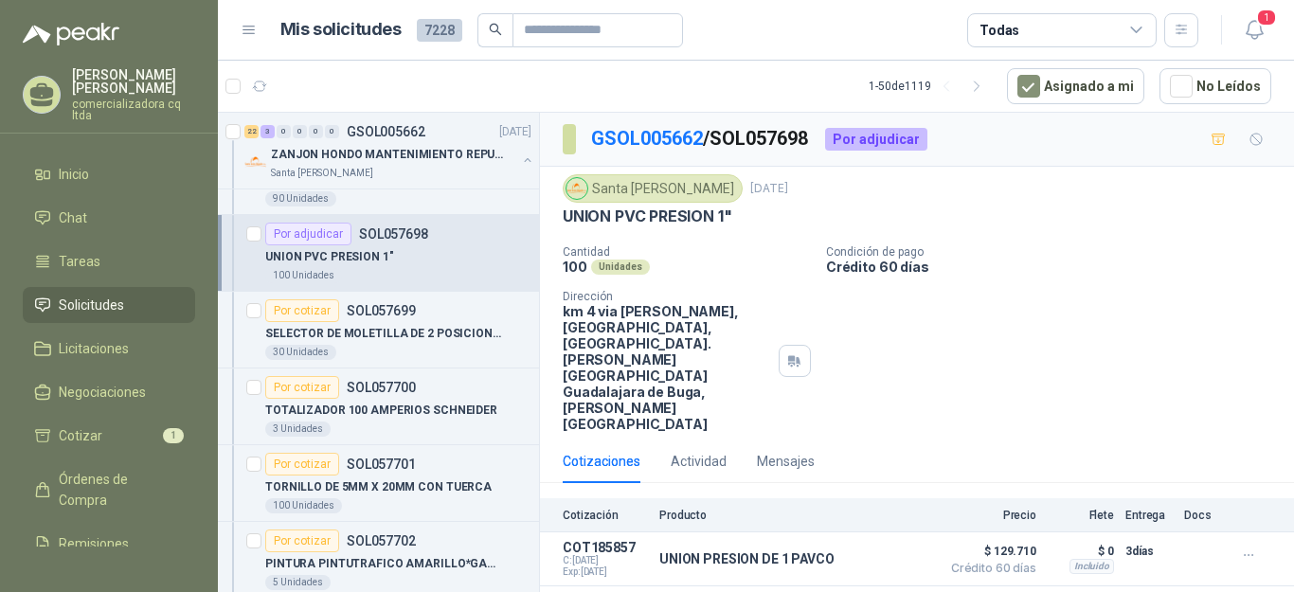
scroll to position [2455, 2]
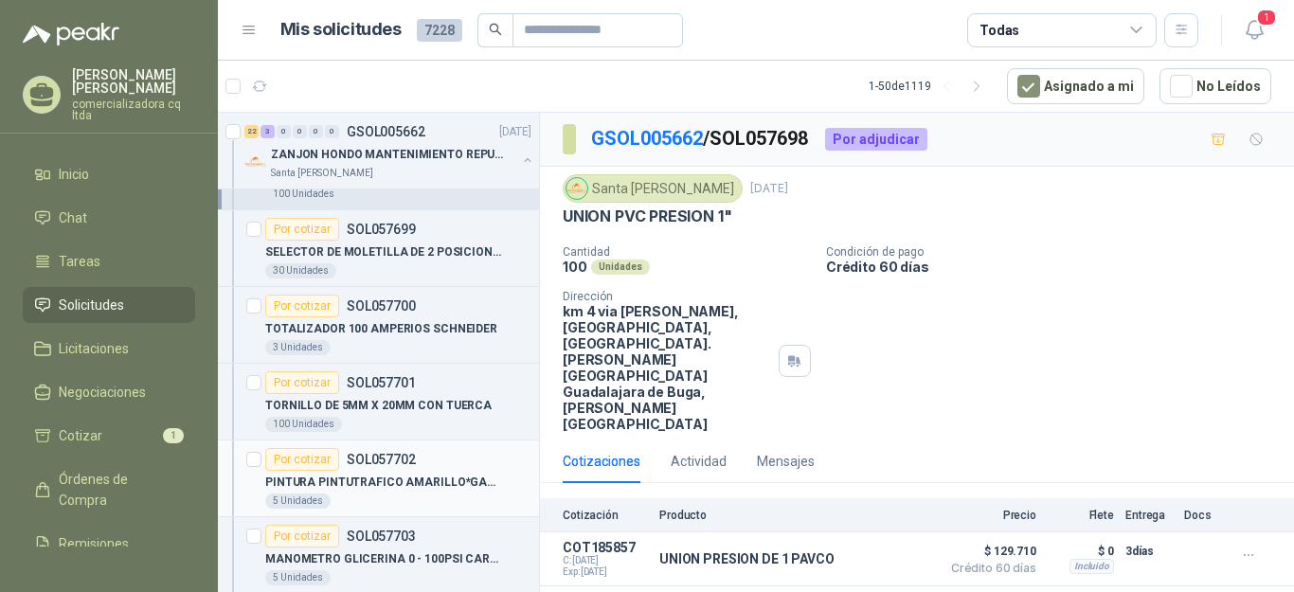
click at [442, 479] on p "PINTURA PINTUTRAFICO AMARILLO*GALON" at bounding box center [383, 483] width 236 height 18
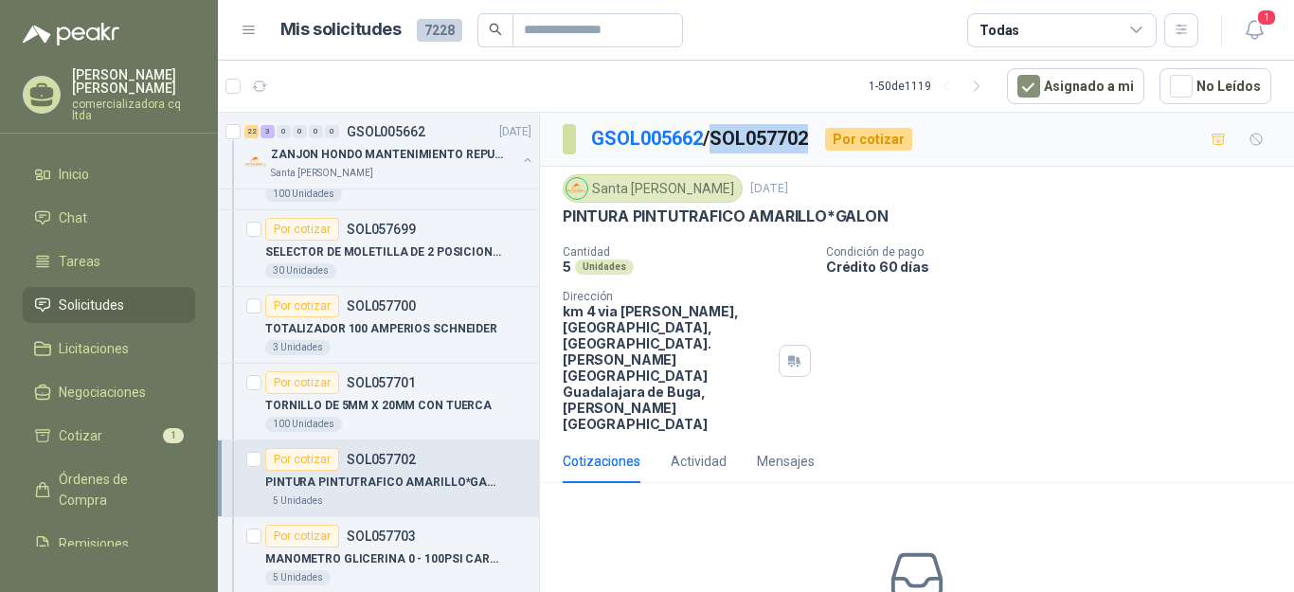
drag, startPoint x: 721, startPoint y: 135, endPoint x: 816, endPoint y: 135, distance: 94.7
click at [810, 135] on p "GSOL005662 / SOL057702" at bounding box center [700, 138] width 219 height 29
copy p "SOL057702"
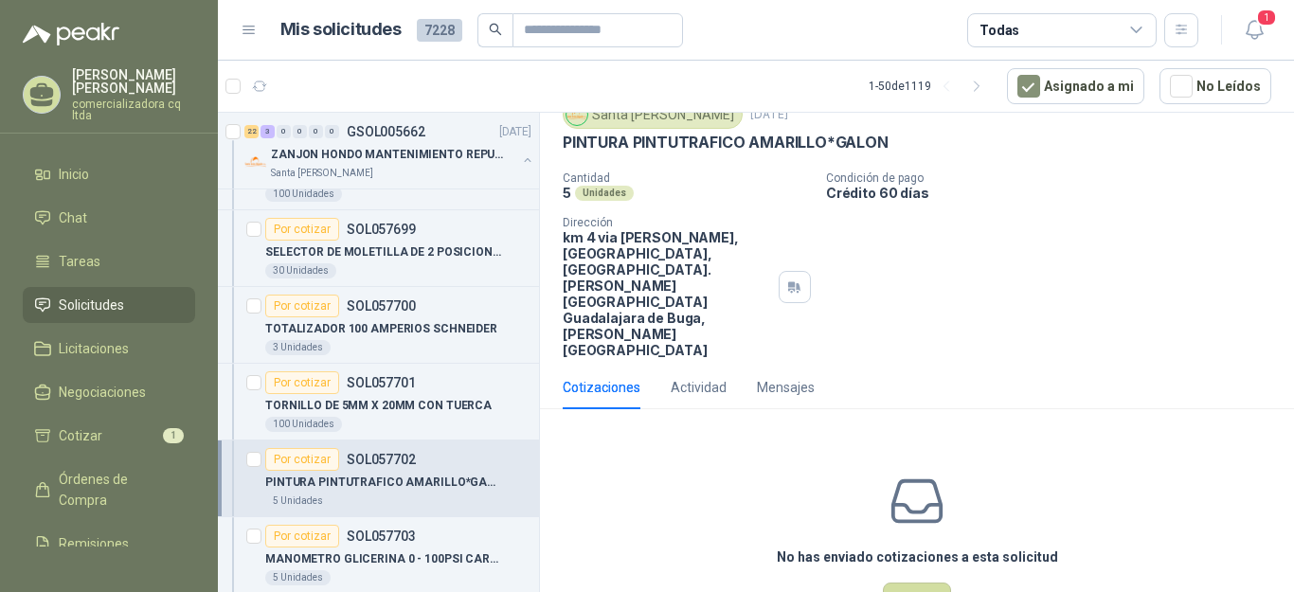
scroll to position [76, 0]
click at [914, 581] on button "Cotizar" at bounding box center [917, 599] width 68 height 36
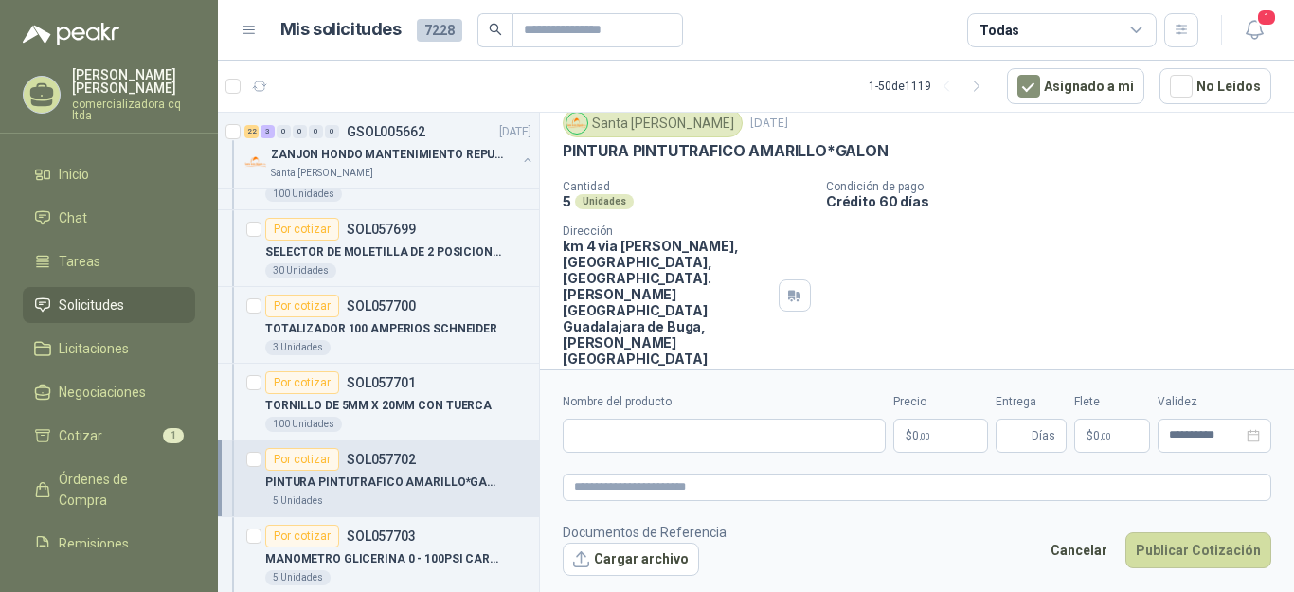
scroll to position [64, 0]
click at [585, 435] on input "Nombre del producto" at bounding box center [724, 436] width 323 height 34
type input "**********"
click at [922, 437] on span ",00" at bounding box center [924, 436] width 11 height 10
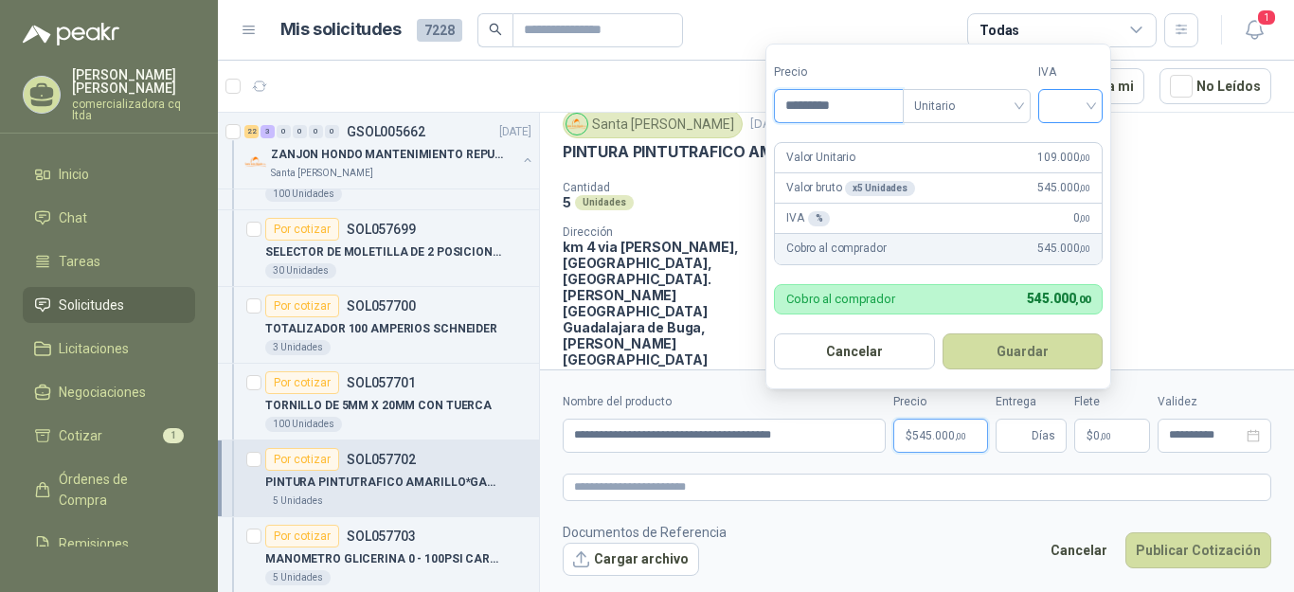
type input "*********"
click at [1091, 106] on input "search" at bounding box center [1071, 104] width 42 height 28
click at [1069, 147] on div "19%" at bounding box center [1074, 145] width 35 height 21
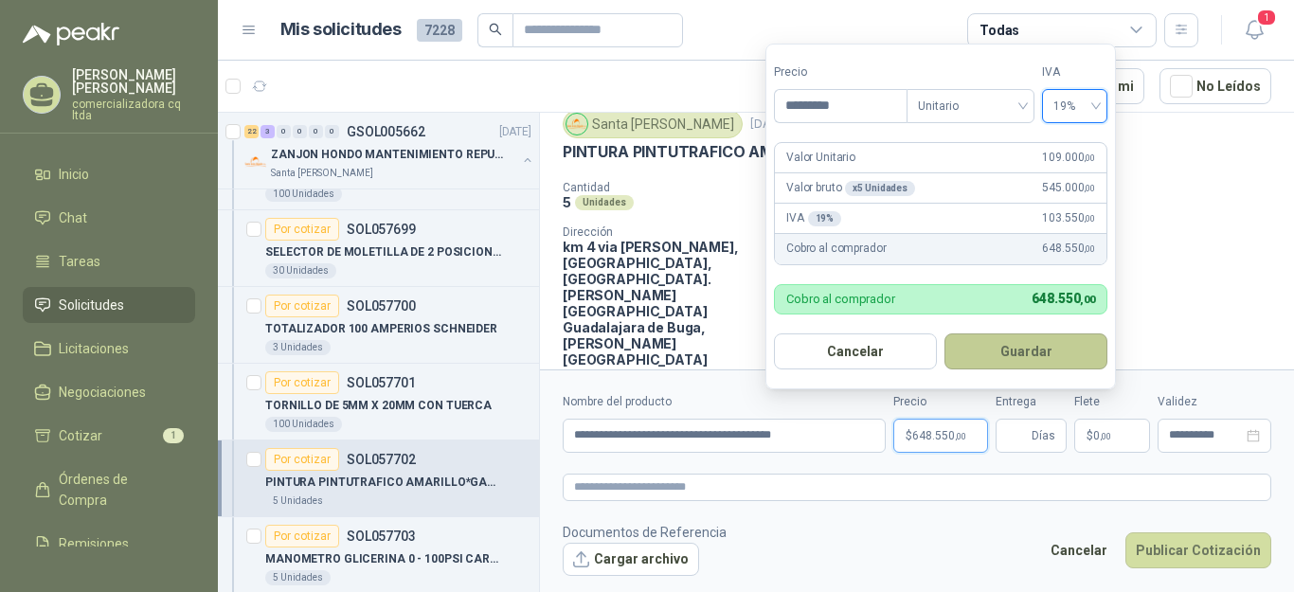
click at [1021, 354] on button "Guardar" at bounding box center [1026, 351] width 163 height 36
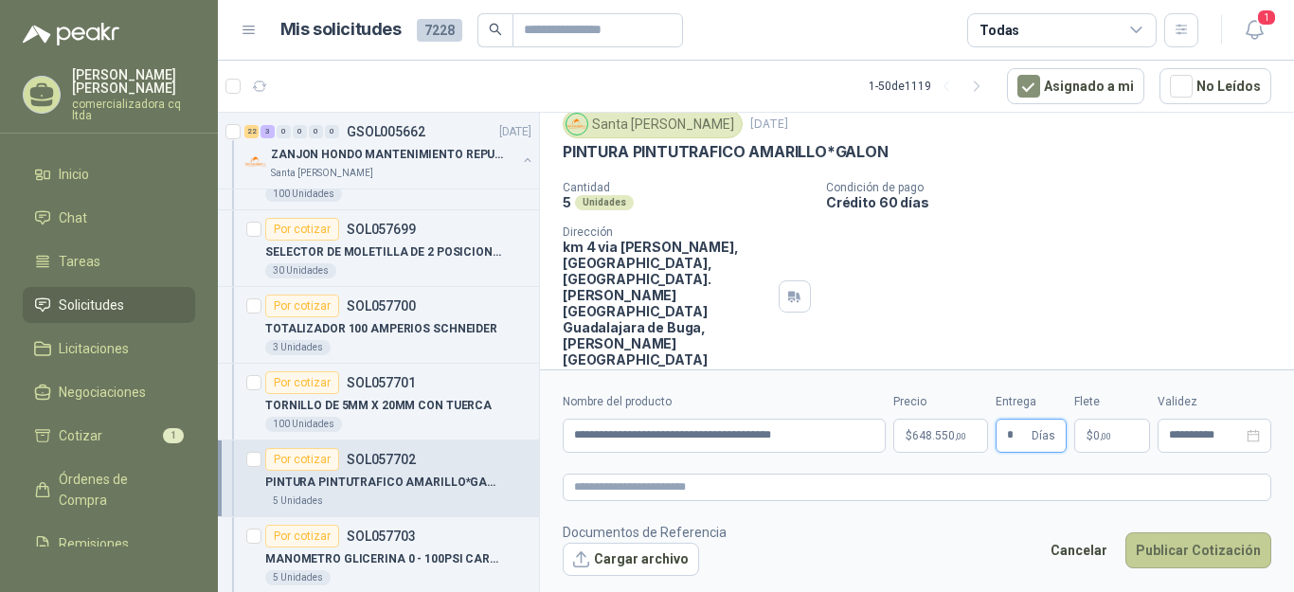
type input "*"
click at [1178, 547] on button "Publicar Cotización" at bounding box center [1198, 550] width 146 height 36
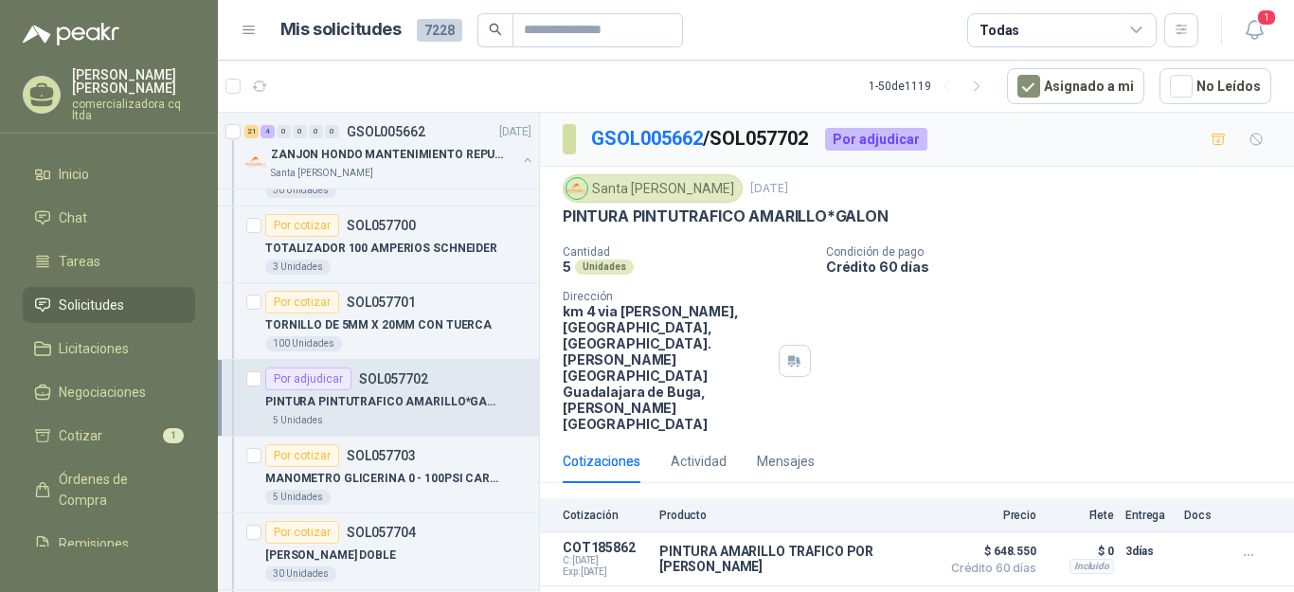
scroll to position [2600, 2]
